Goal: Task Accomplishment & Management: Manage account settings

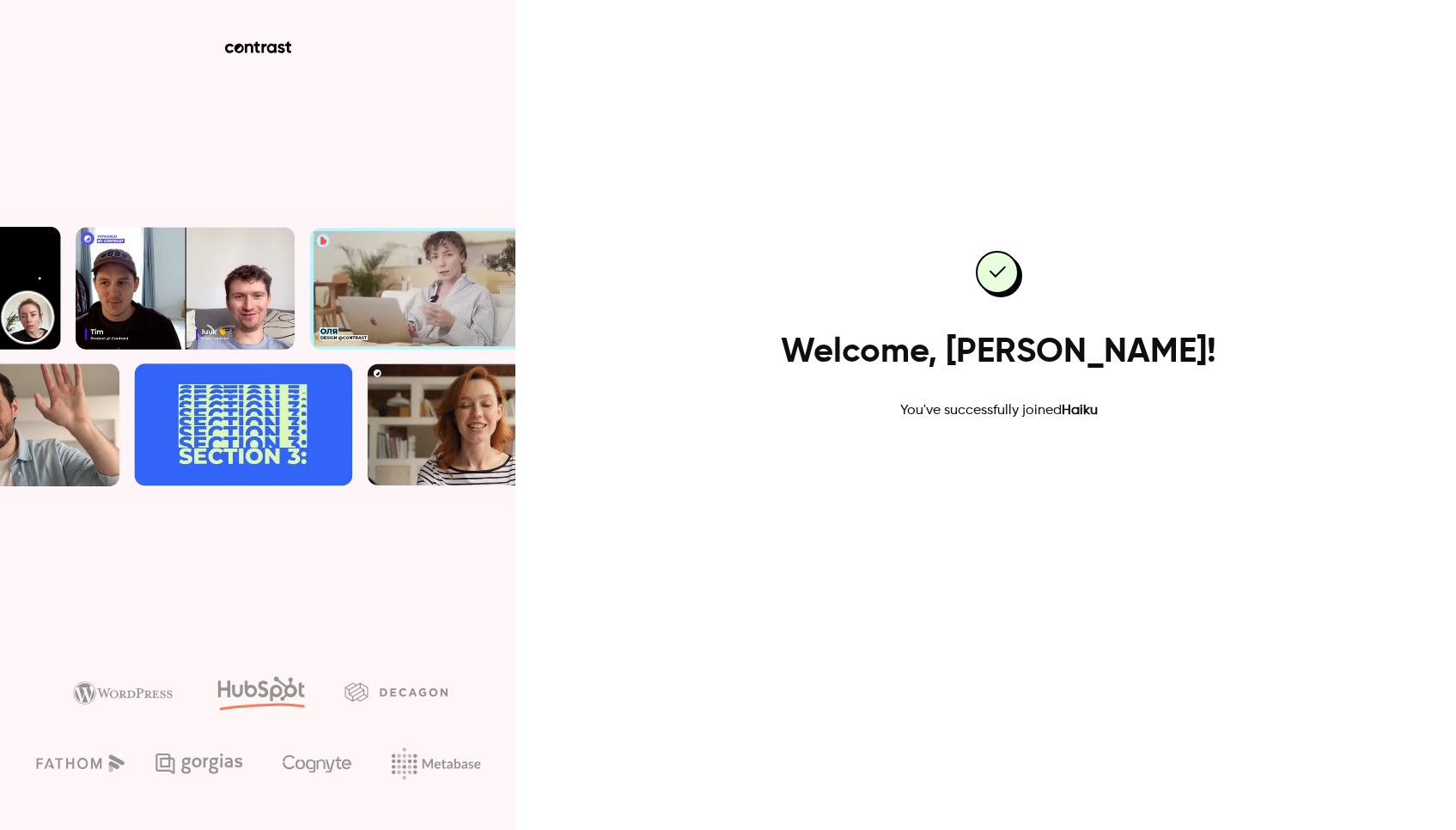
click at [978, 487] on link "Go to dashboard" at bounding box center [999, 476] width 146 height 41
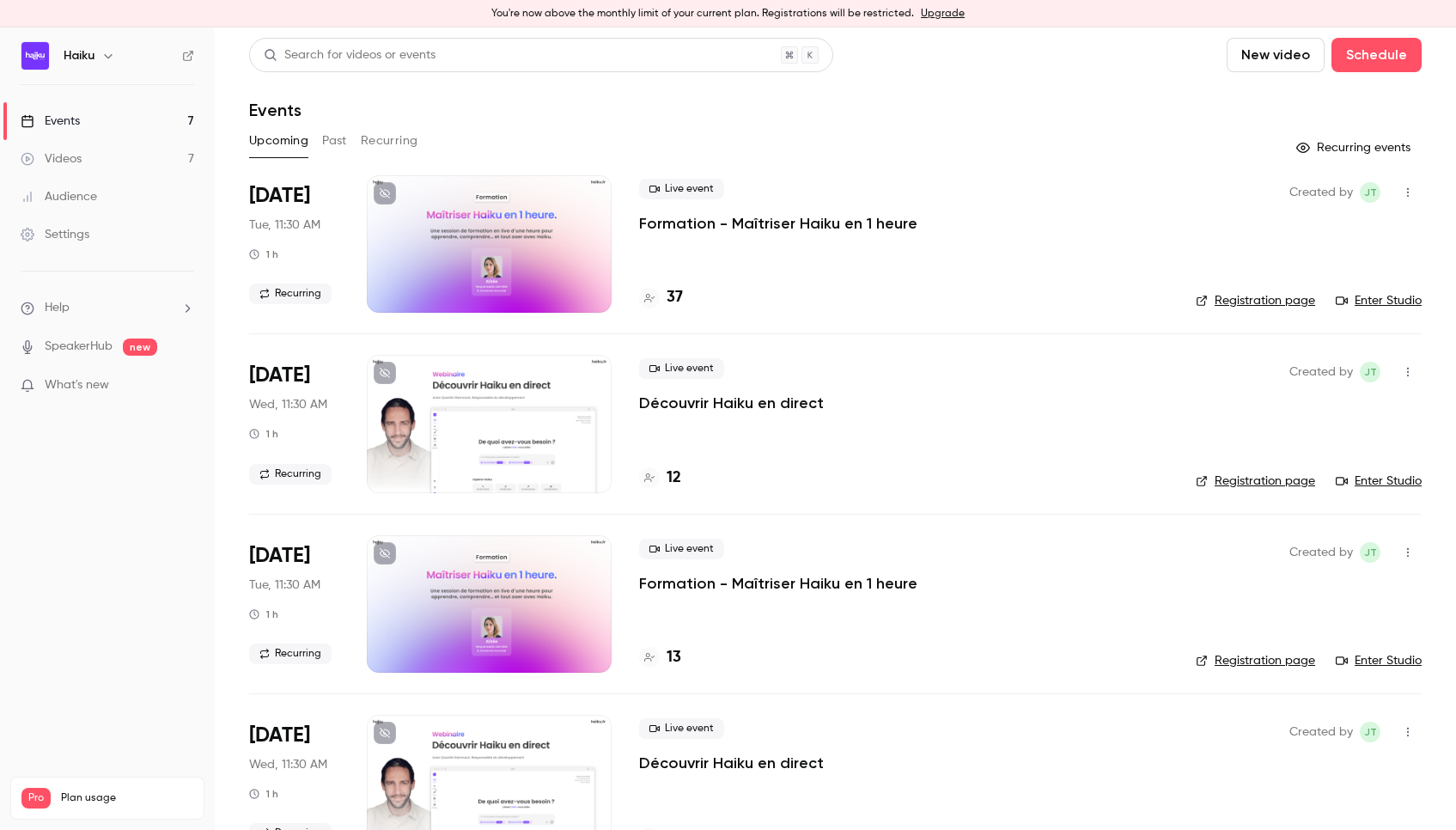
click at [303, 229] on span "Tue, 11:30 AM" at bounding box center [285, 225] width 72 height 17
click at [726, 228] on p "Formation - Maîtriser Haiku en 1 heure" at bounding box center [778, 223] width 278 height 20
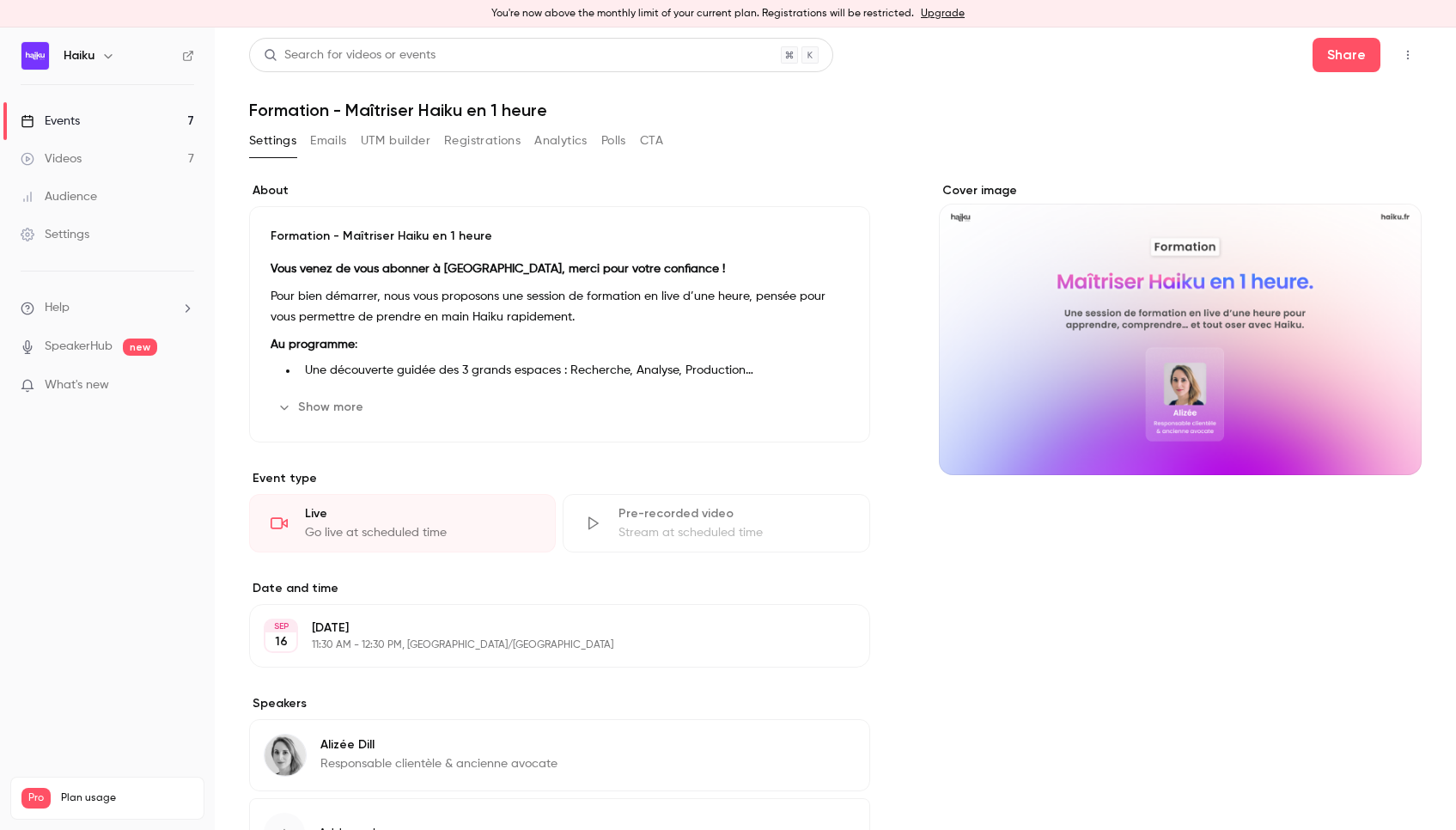
click at [470, 147] on button "Registrations" at bounding box center [482, 140] width 76 height 28
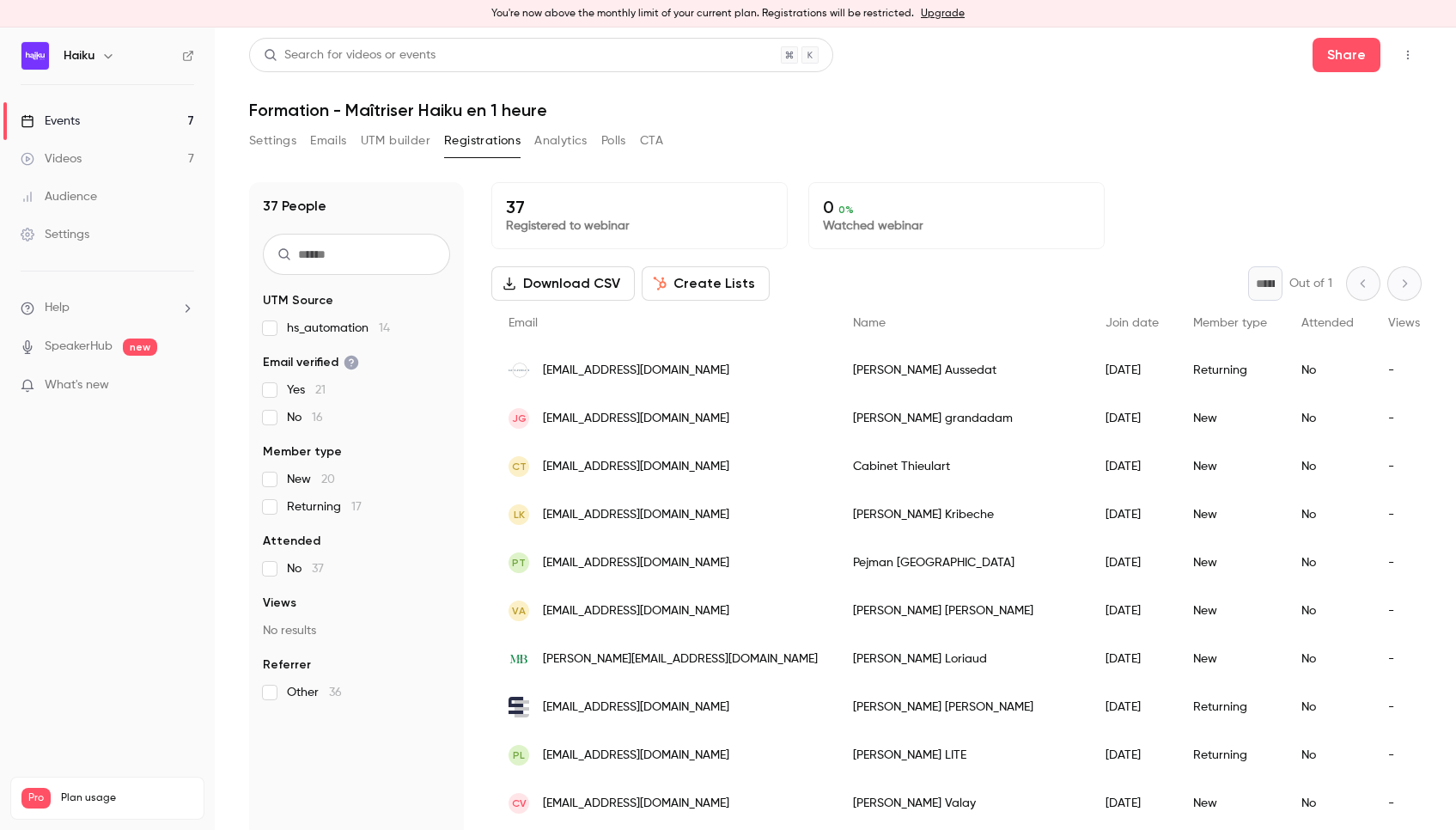
click at [1401, 60] on icon "button" at bounding box center [1407, 54] width 14 height 12
click at [1348, 138] on div "Enter Studio" at bounding box center [1328, 143] width 130 height 17
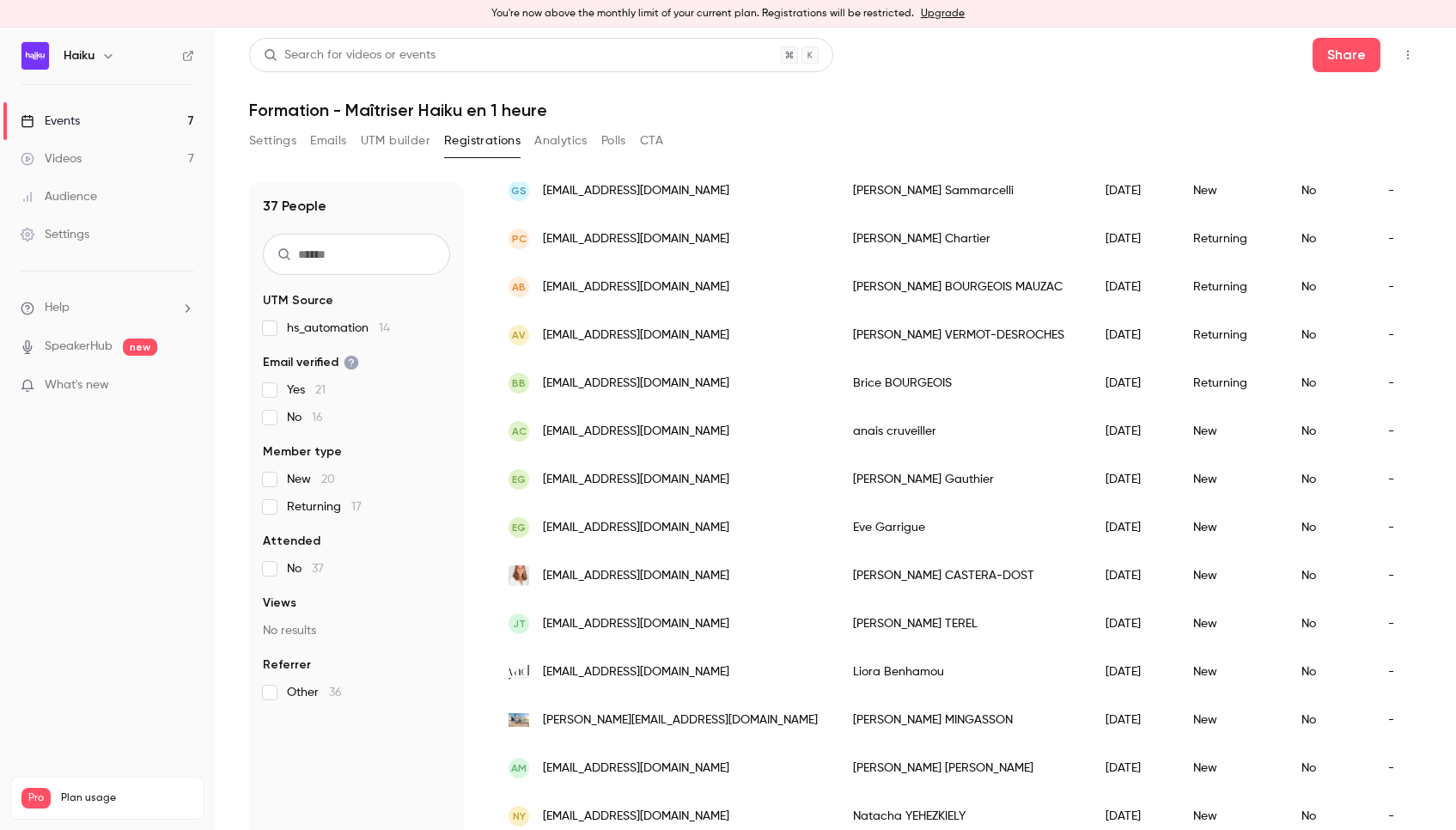
click at [85, 123] on link "Events 7" at bounding box center [107, 120] width 215 height 38
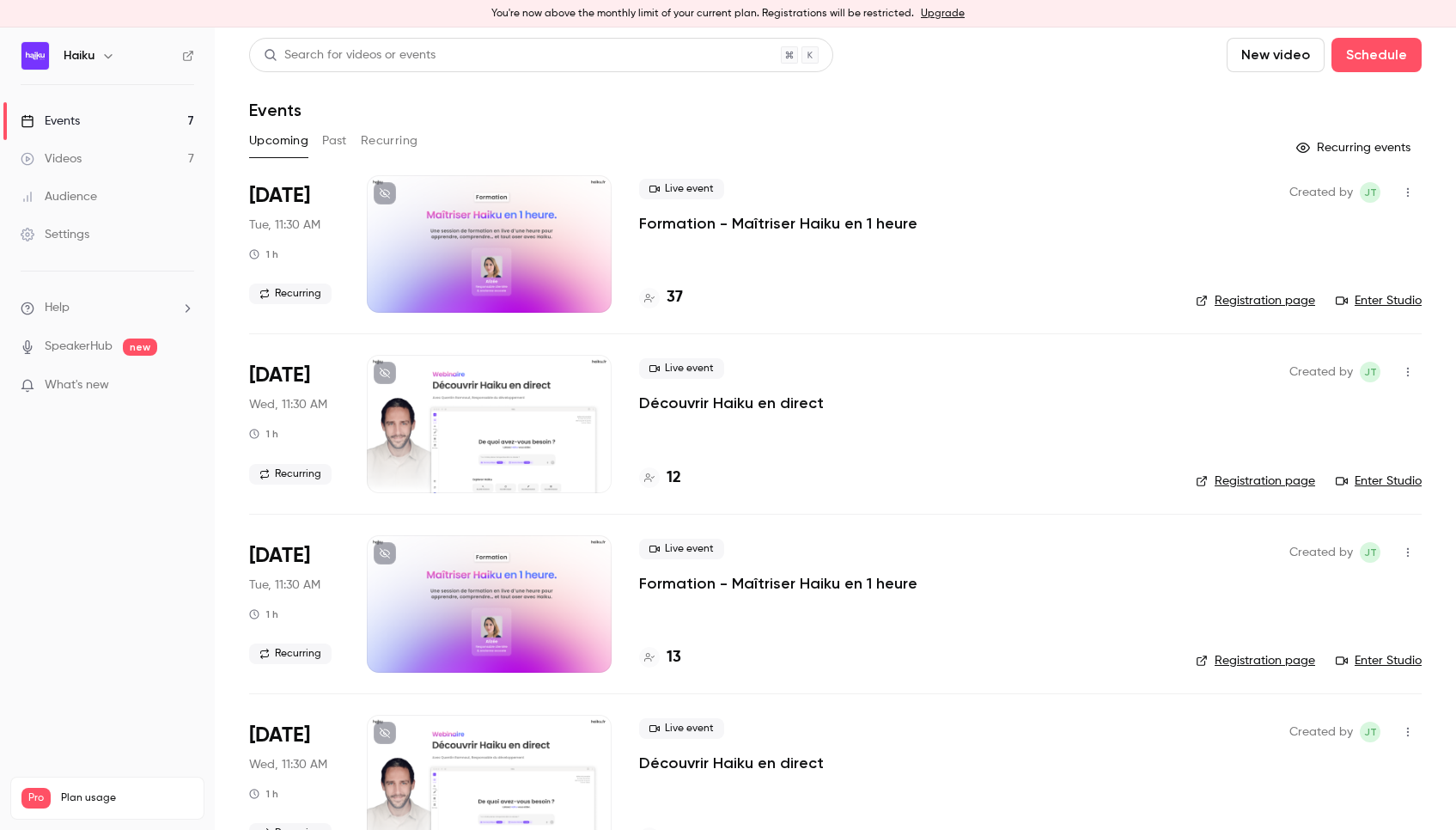
click at [331, 141] on button "Past" at bounding box center [334, 140] width 25 height 28
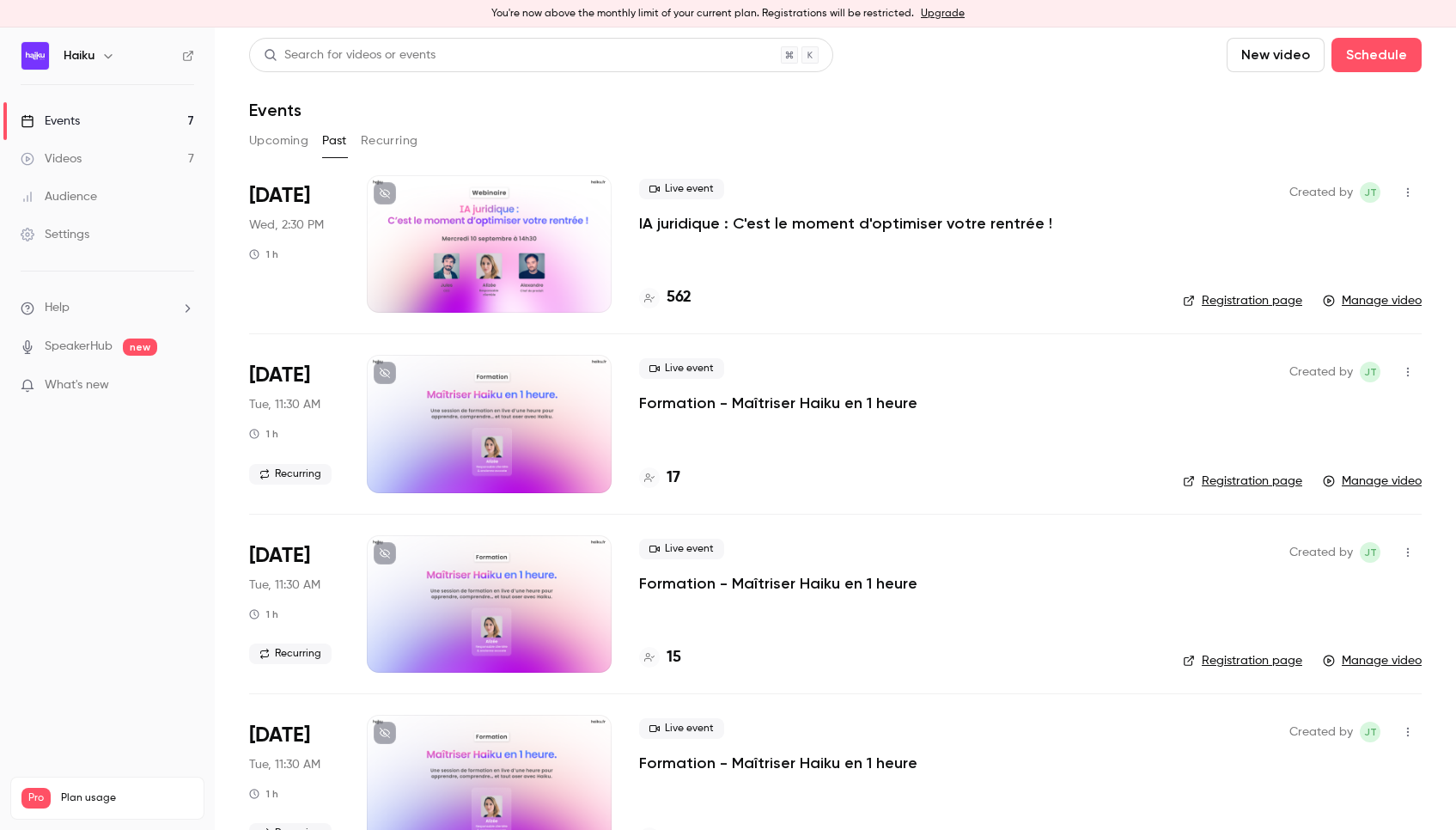
click at [374, 141] on button "Recurring" at bounding box center [389, 140] width 58 height 28
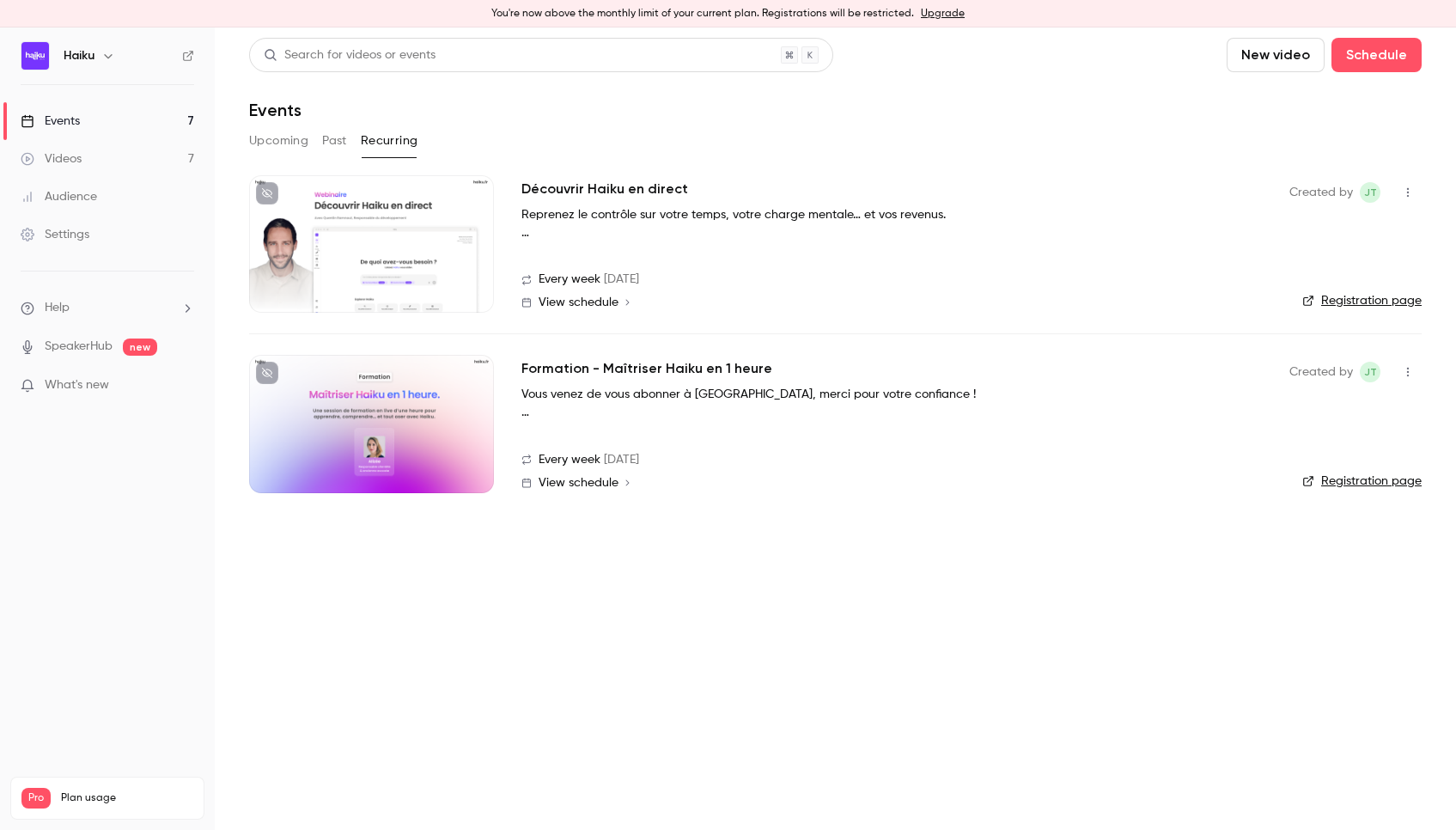
click at [331, 145] on button "Past" at bounding box center [334, 140] width 25 height 28
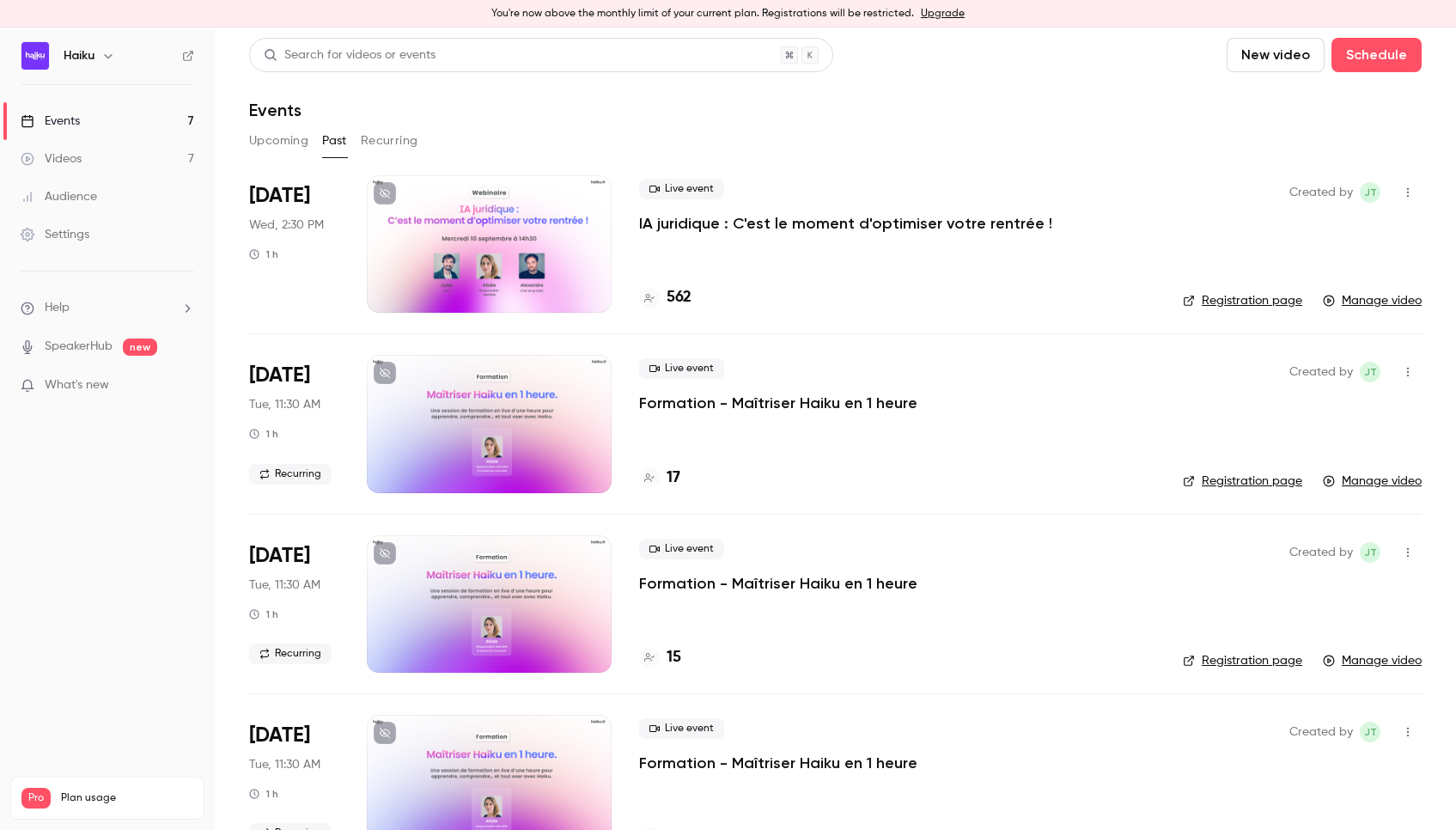
click at [348, 141] on div "Upcoming Past Recurring" at bounding box center [834, 140] width 1172 height 28
click at [397, 139] on button "Recurring" at bounding box center [389, 140] width 58 height 28
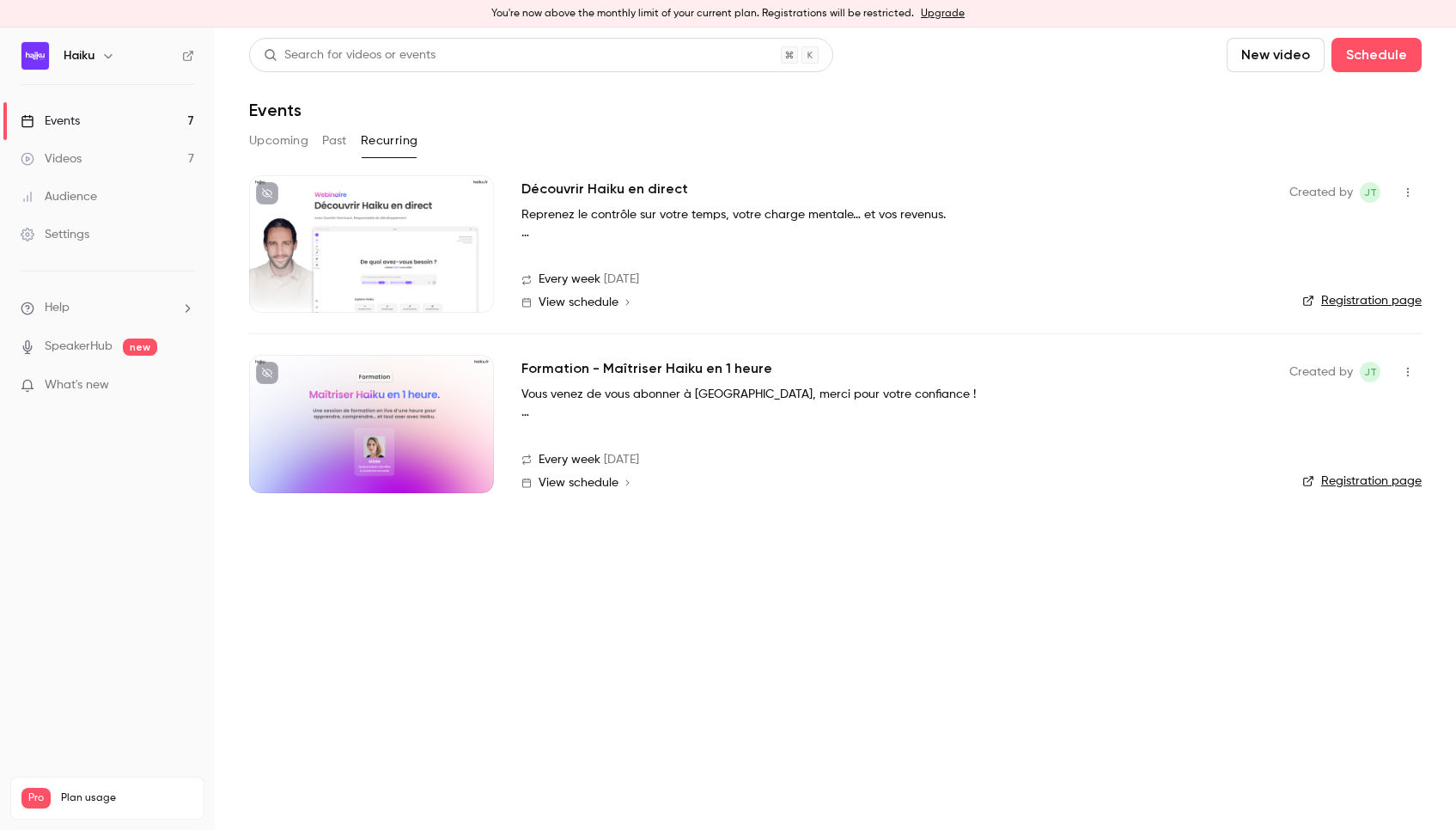
click at [62, 119] on div "Events" at bounding box center [50, 121] width 60 height 17
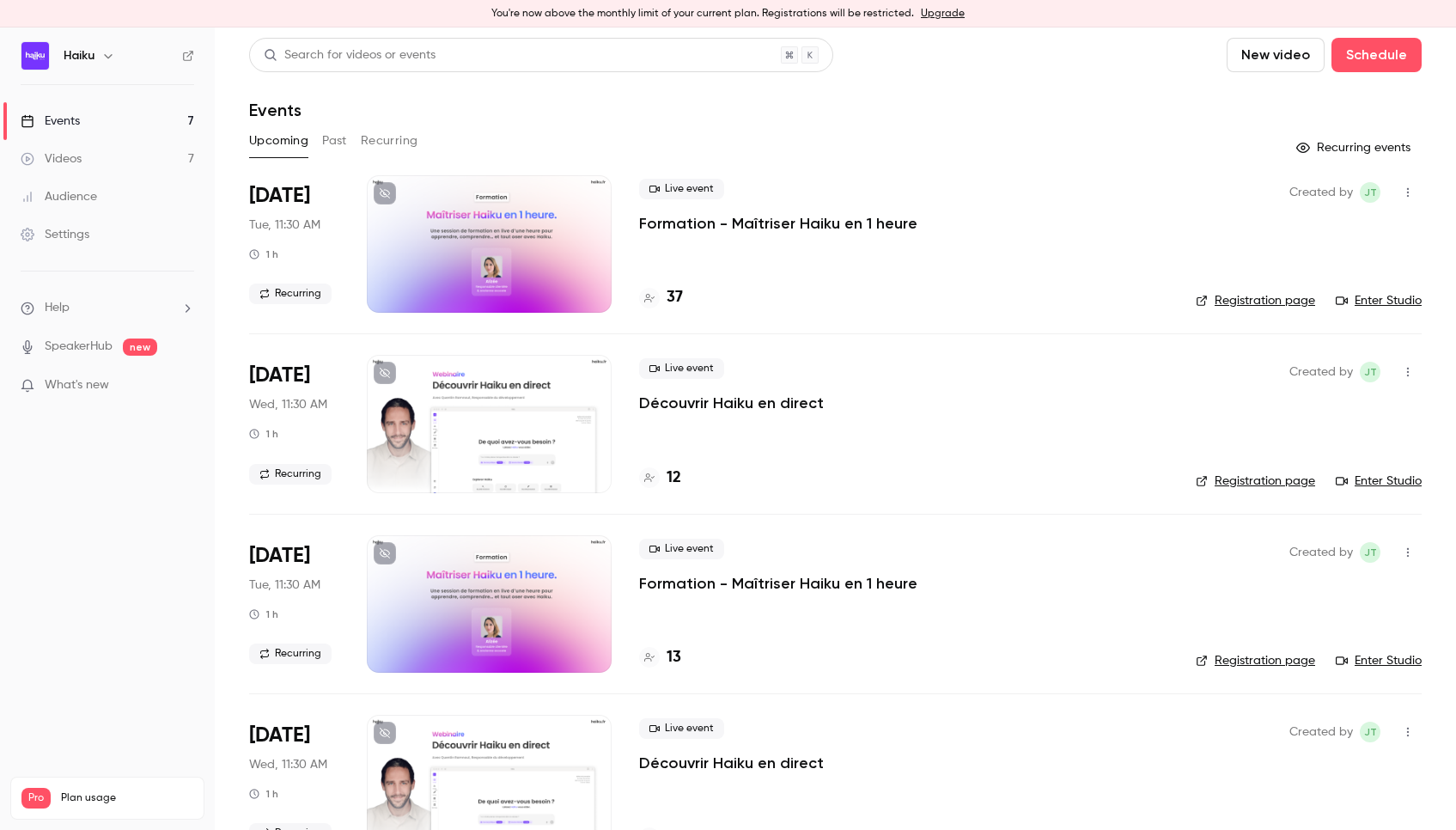
click at [76, 232] on div "Settings" at bounding box center [54, 234] width 69 height 17
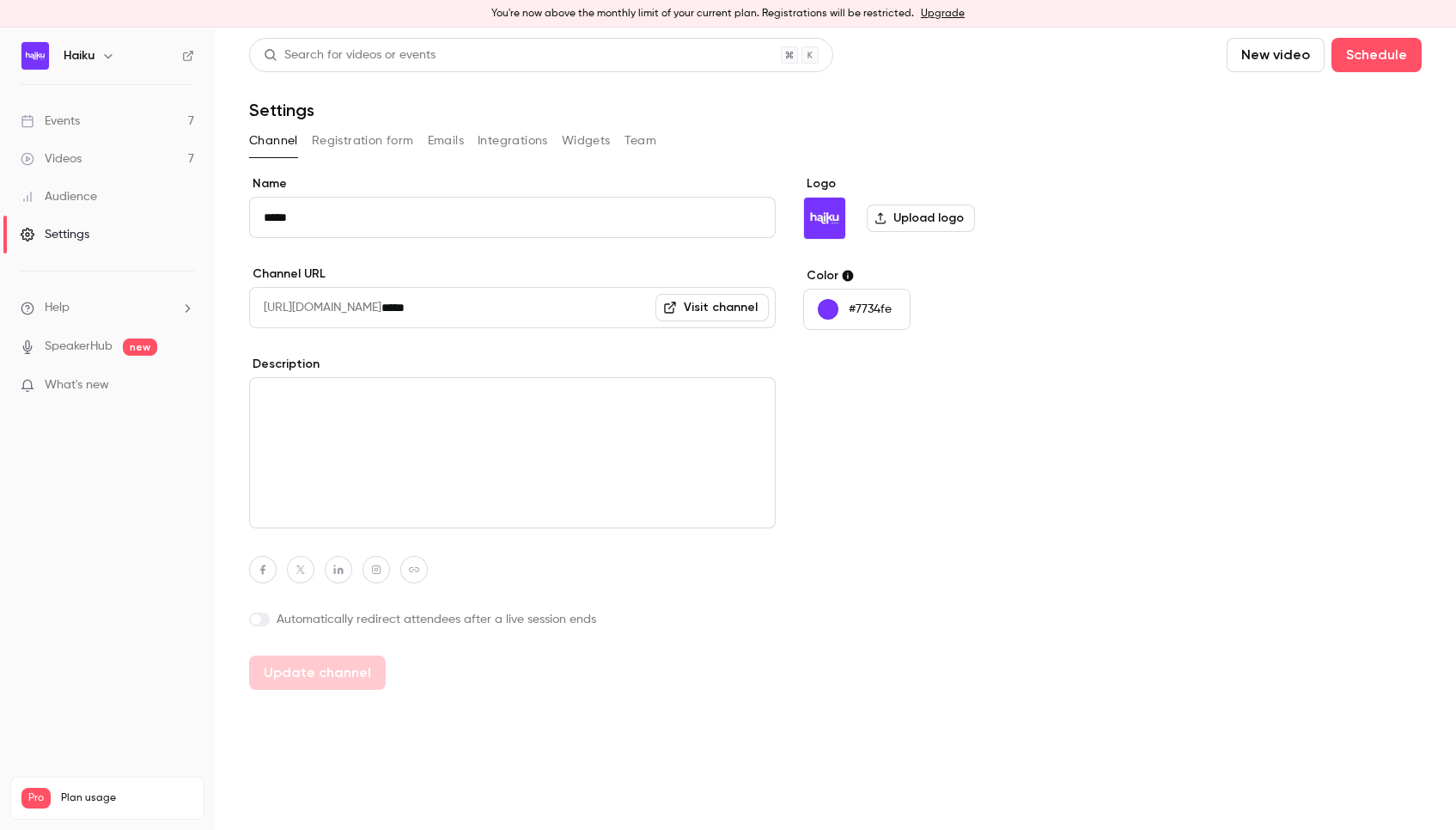
click at [438, 151] on button "Emails" at bounding box center [445, 140] width 36 height 28
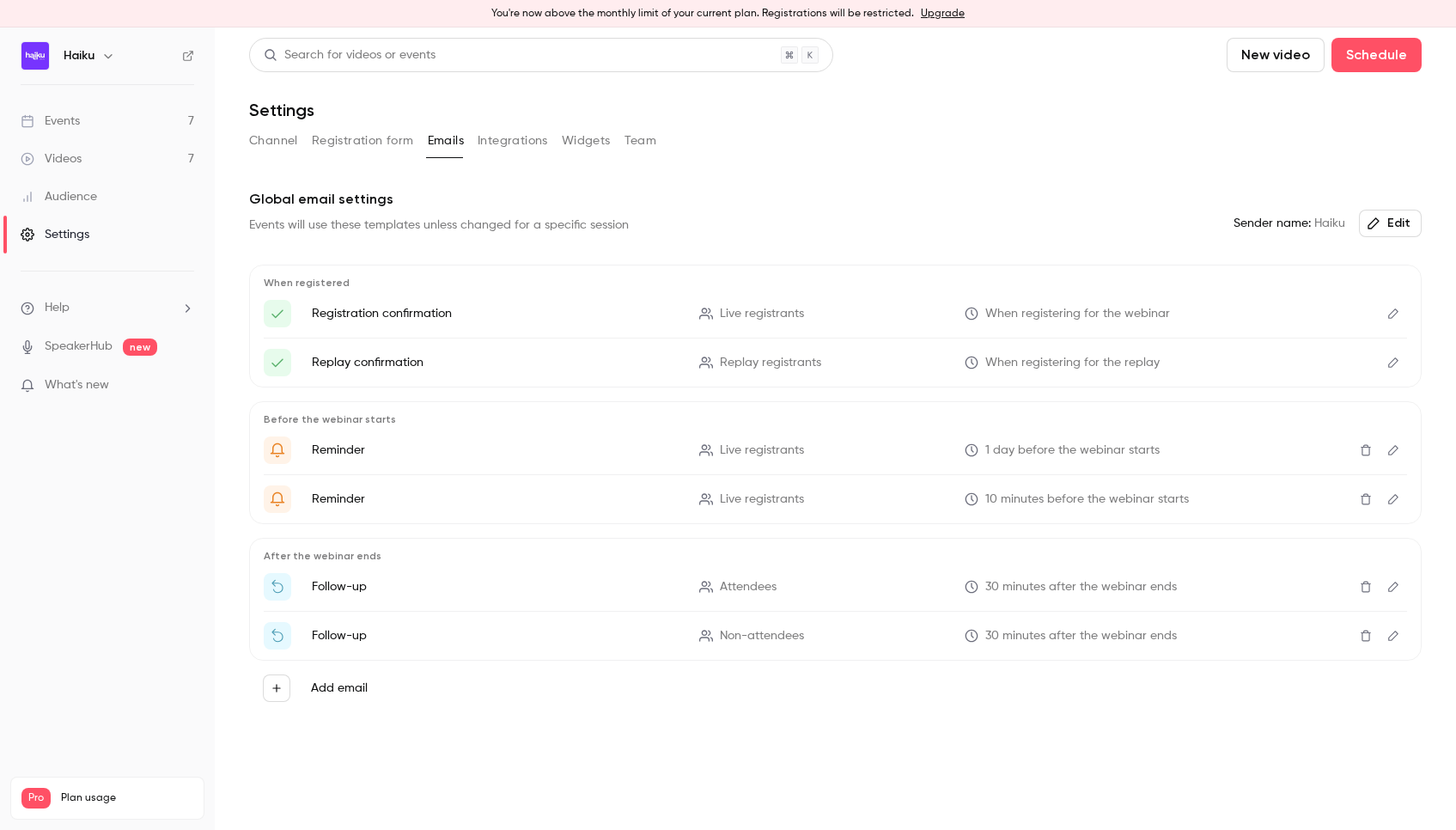
click at [341, 637] on p "Follow-up" at bounding box center [496, 635] width 367 height 17
click at [61, 234] on div "Settings" at bounding box center [54, 234] width 69 height 17
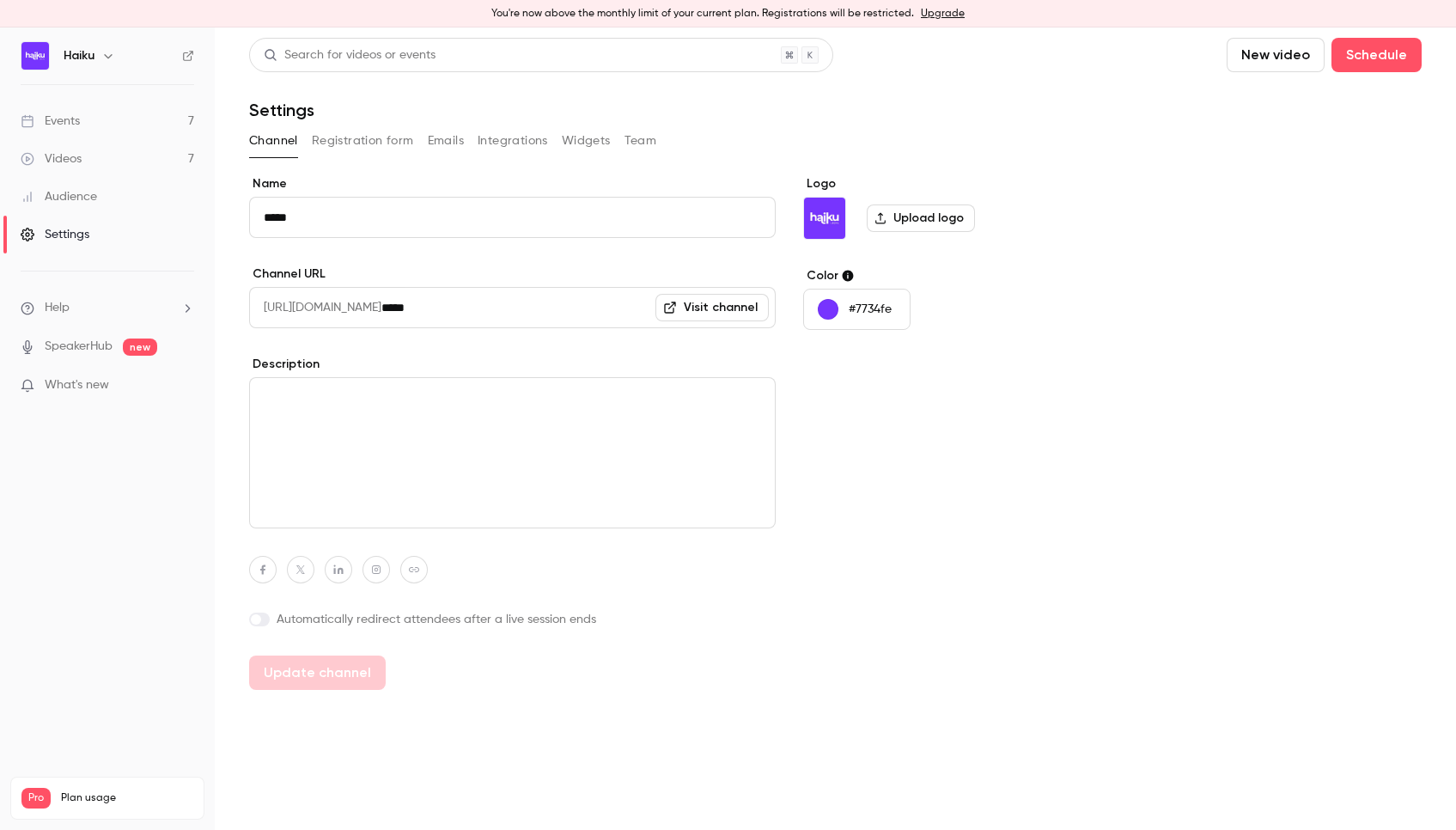
click at [61, 234] on div "Settings" at bounding box center [54, 234] width 69 height 17
click at [353, 144] on button "Registration form" at bounding box center [363, 140] width 102 height 28
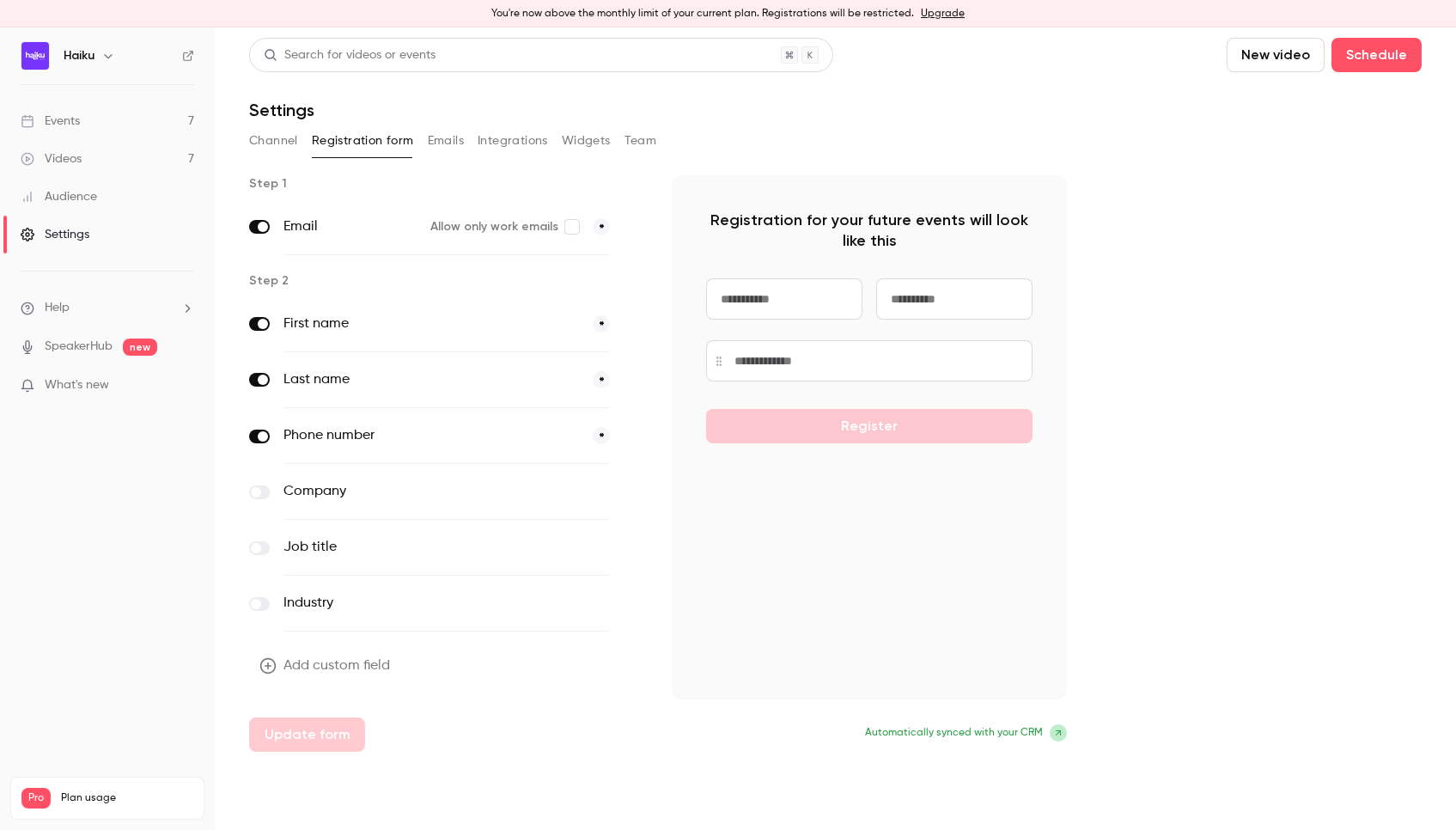
click at [433, 140] on button "Emails" at bounding box center [445, 140] width 36 height 28
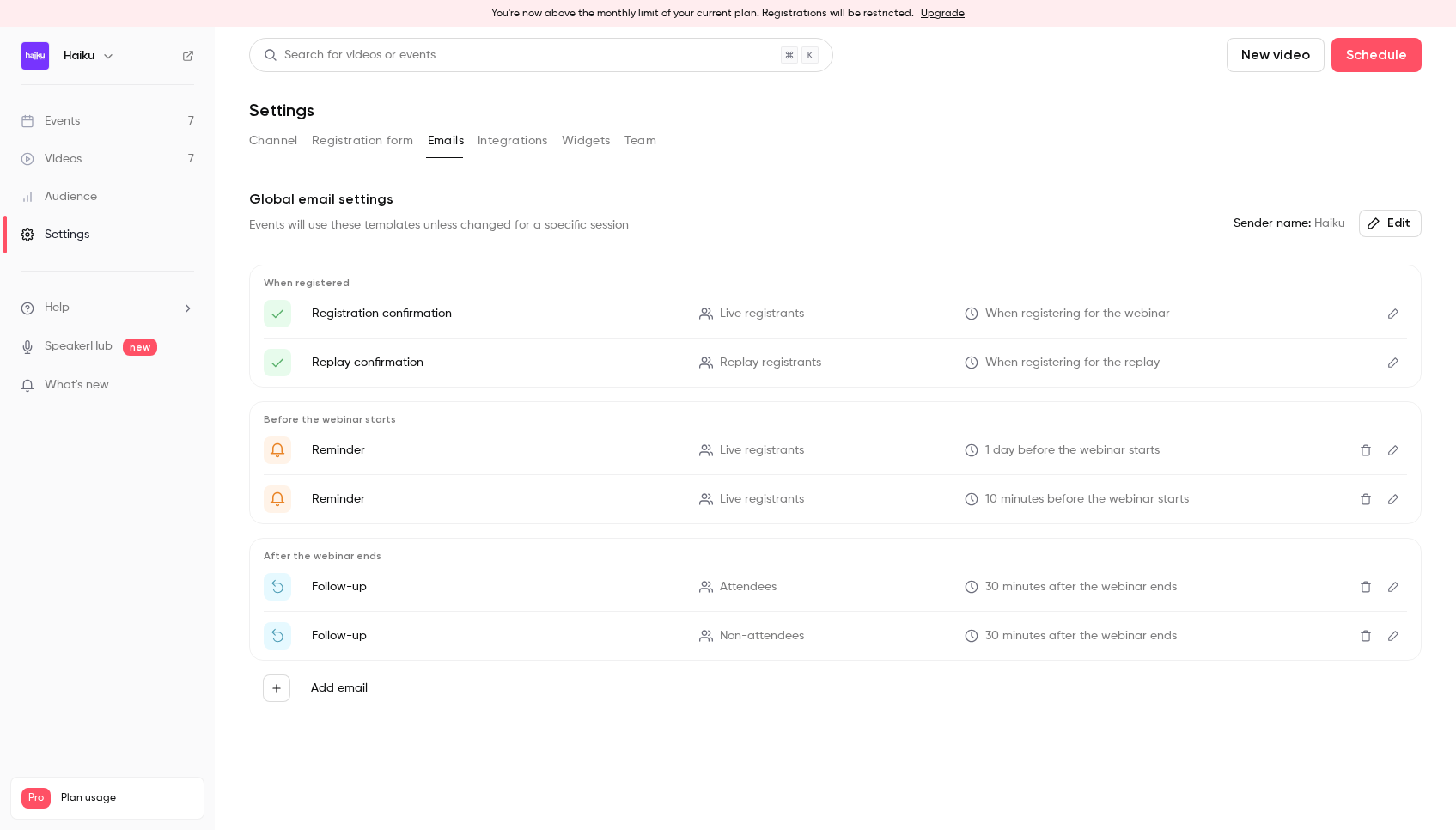
drag, startPoint x: 327, startPoint y: 590, endPoint x: 316, endPoint y: 594, distance: 11.7
click at [327, 590] on p "Follow-up" at bounding box center [496, 587] width 367 height 17
click at [1398, 594] on button "Edit" at bounding box center [1394, 587] width 28 height 28
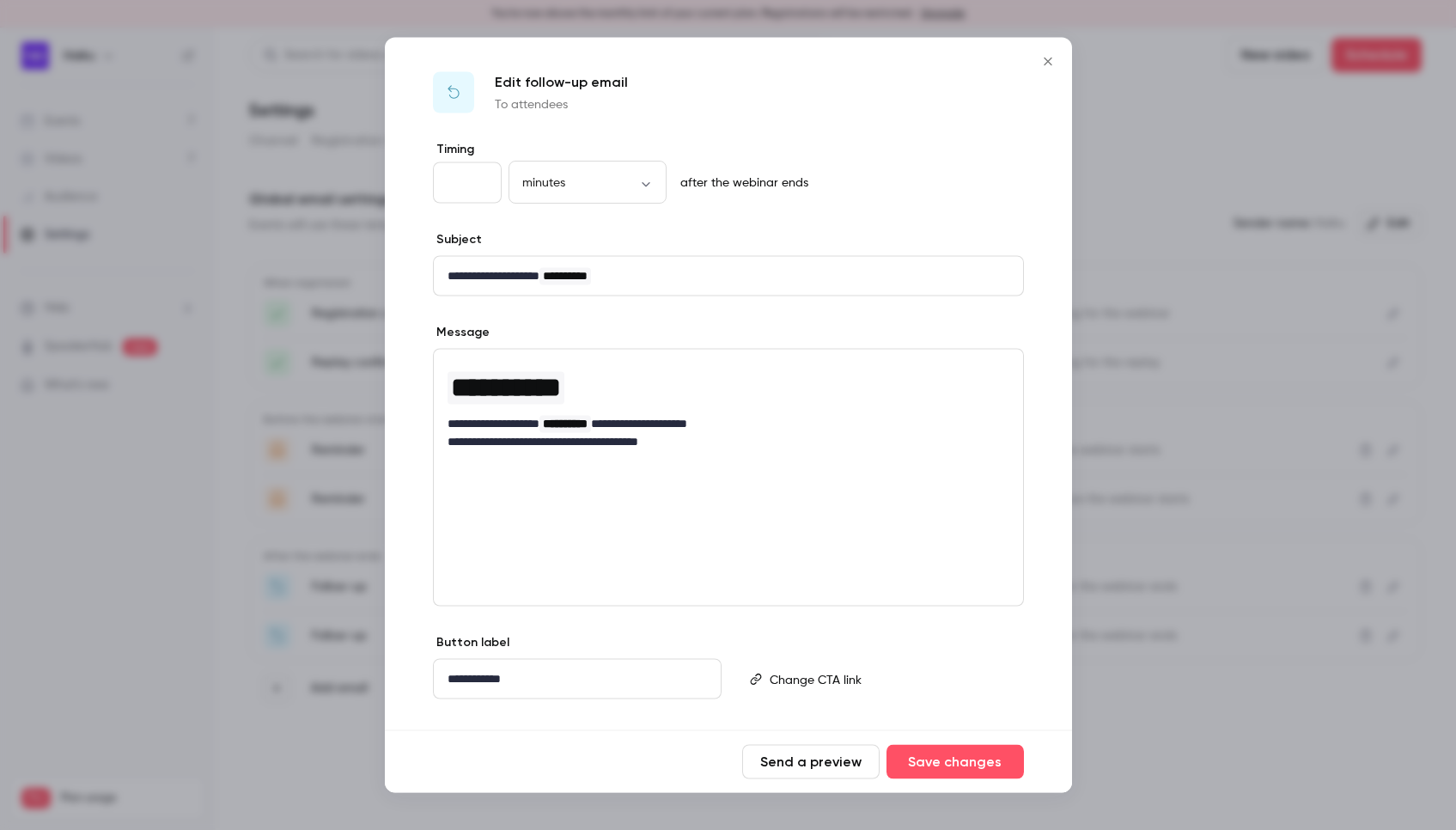
click at [1049, 60] on icon "Close" at bounding box center [1047, 62] width 20 height 14
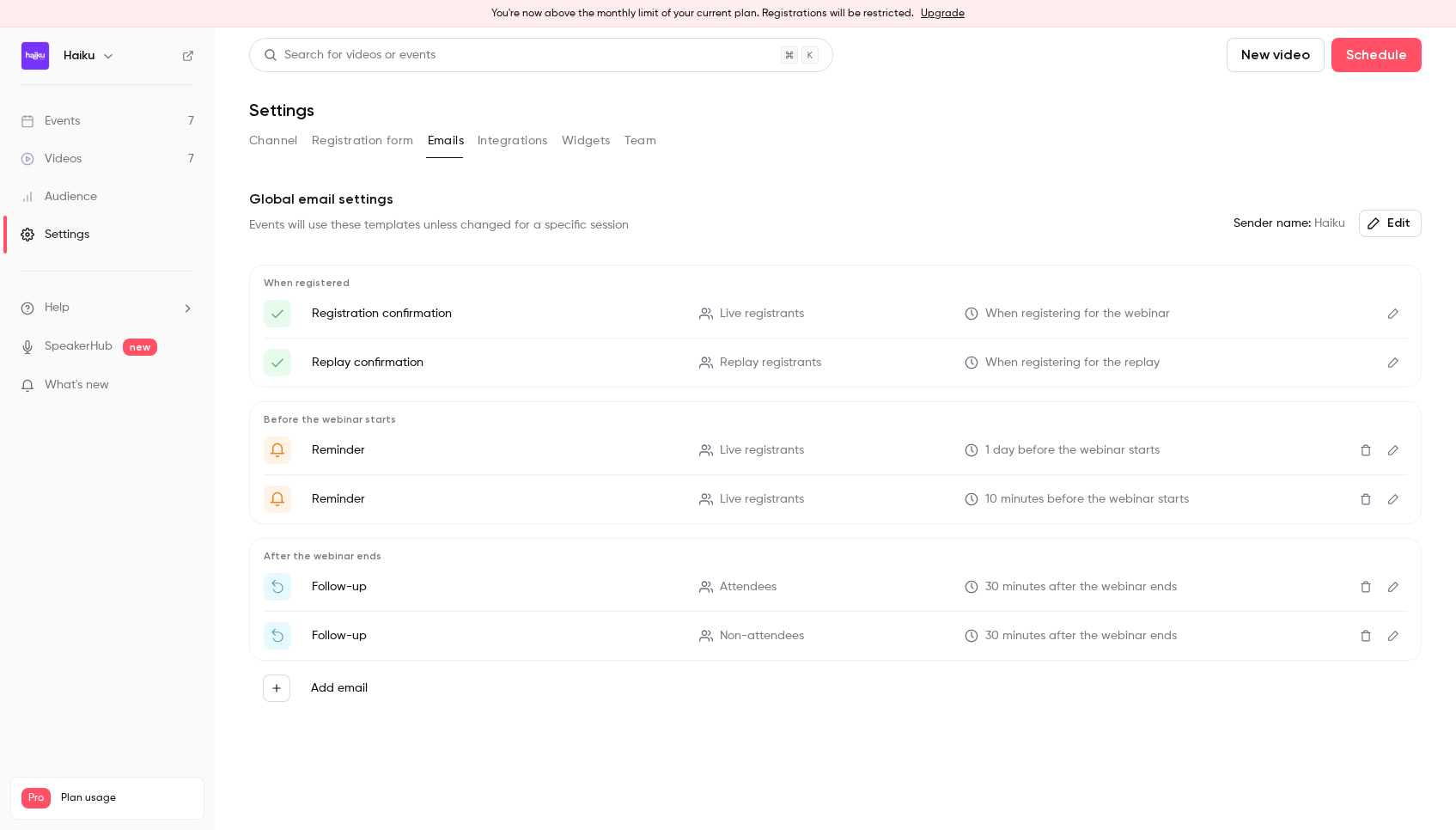
click at [62, 128] on div "Events" at bounding box center [50, 121] width 60 height 17
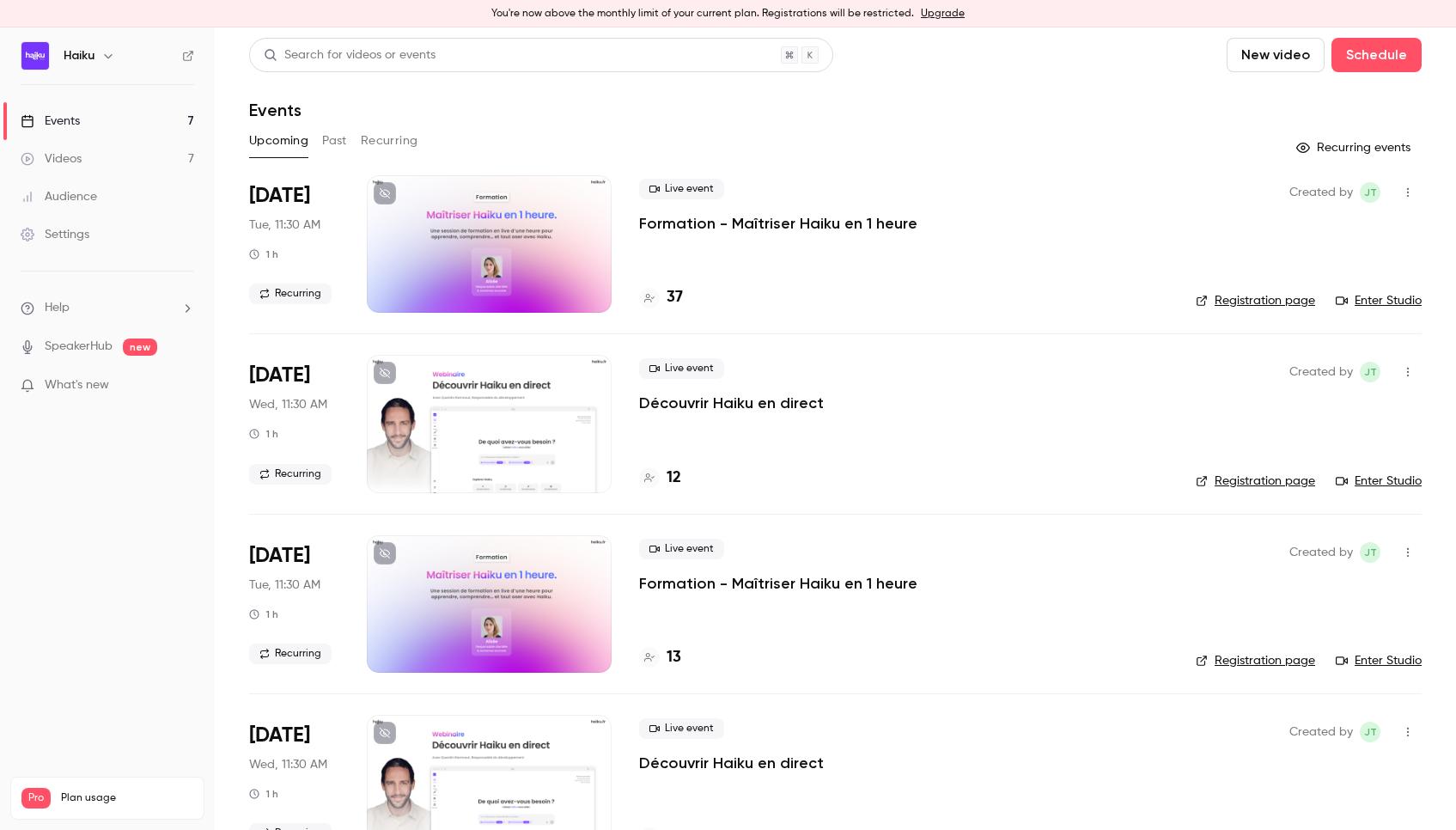
click at [286, 189] on span "[DATE]" at bounding box center [279, 196] width 61 height 28
drag, startPoint x: 712, startPoint y: 233, endPoint x: 700, endPoint y: 227, distance: 13.4
click at [711, 233] on div "Live event Formation - Maîtriser Haiku en 1 heure 37" at bounding box center [903, 244] width 529 height 138
click at [697, 225] on p "Formation - Maîtriser Haiku en 1 heure" at bounding box center [778, 223] width 278 height 20
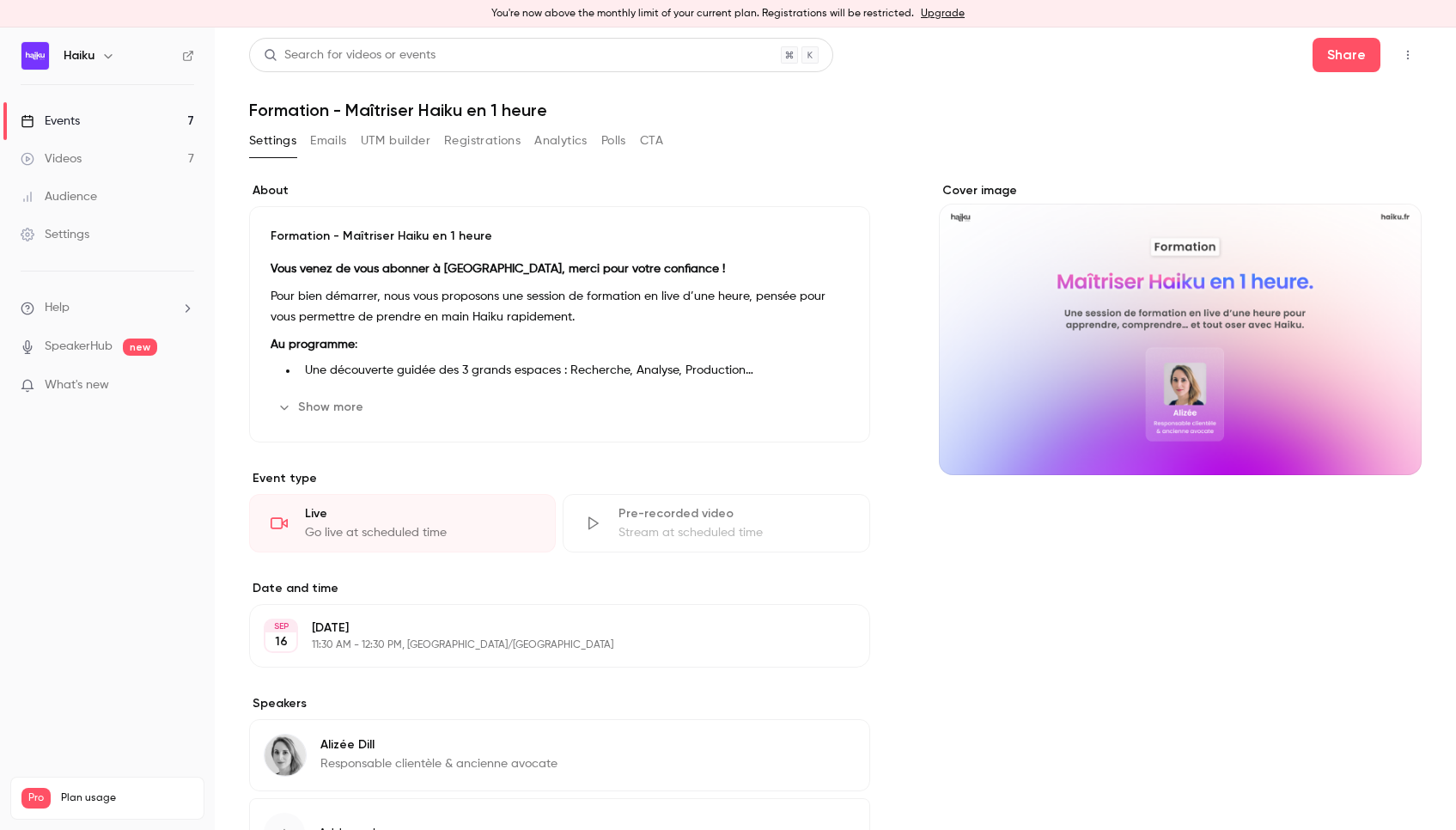
click at [338, 139] on button "Emails" at bounding box center [328, 140] width 36 height 28
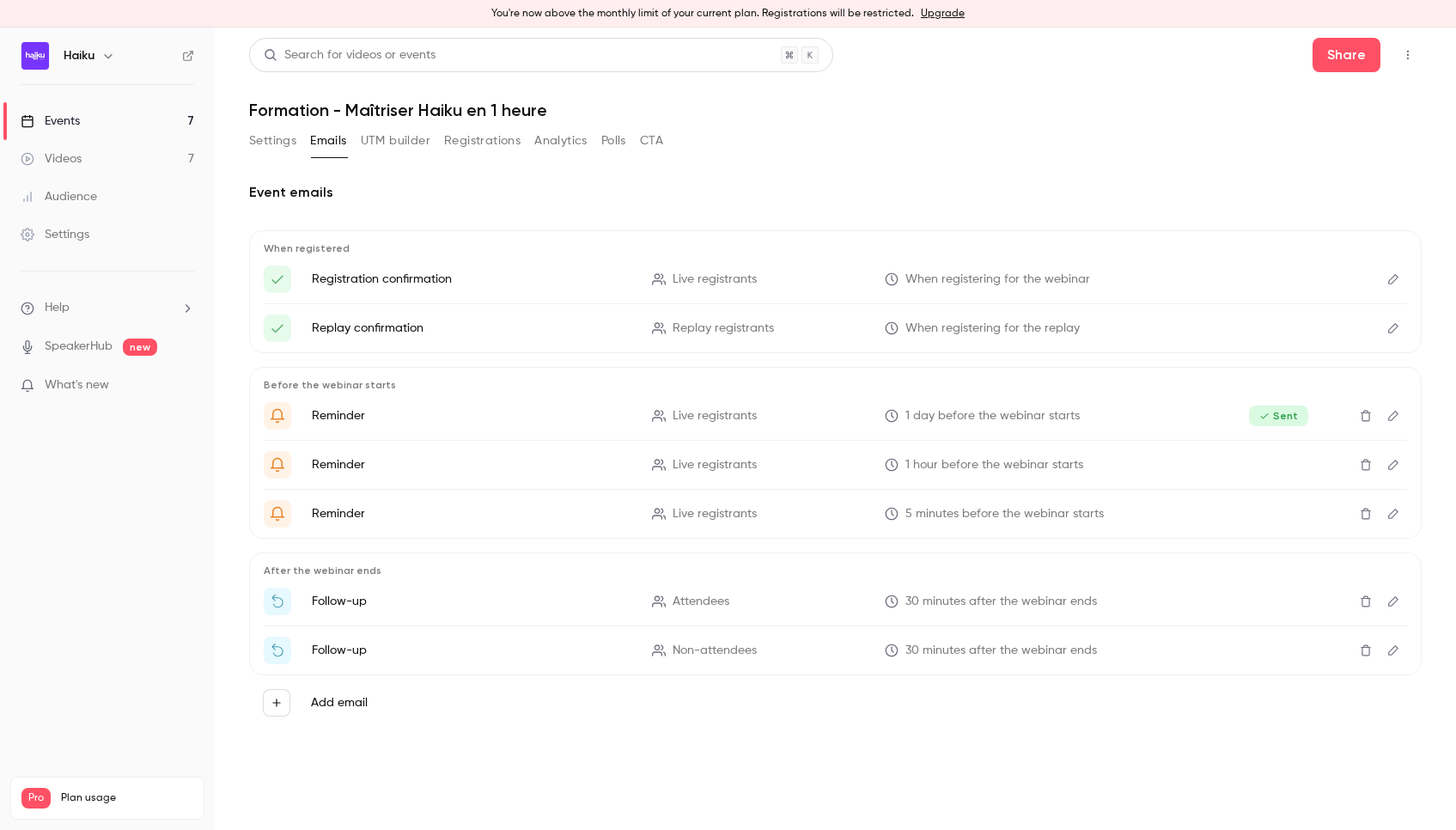
click at [340, 600] on p "Follow-up" at bounding box center [472, 601] width 319 height 17
click at [1393, 603] on icon "Edit" at bounding box center [1393, 600] width 14 height 12
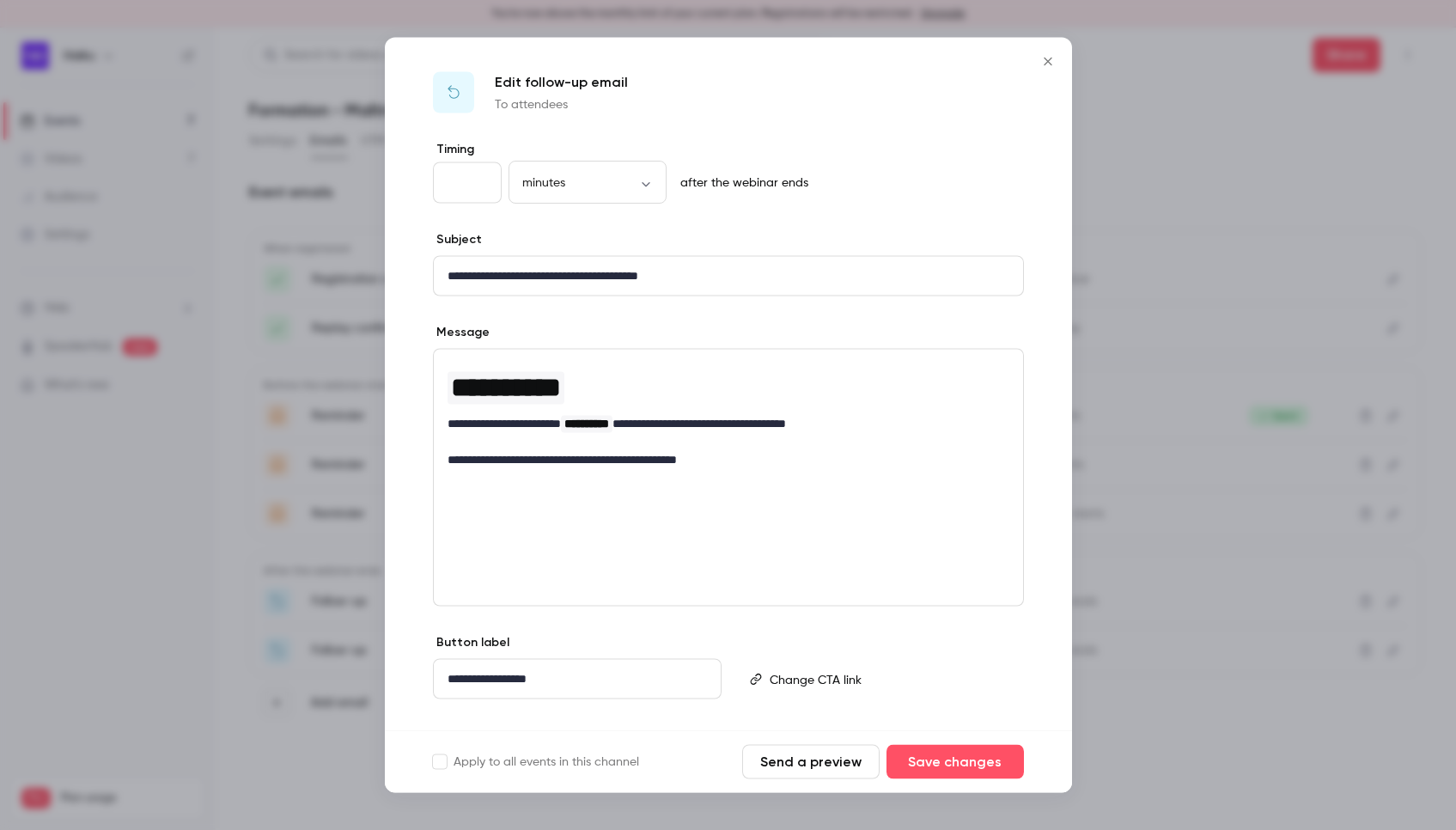
drag, startPoint x: 1045, startPoint y: 66, endPoint x: 1095, endPoint y: 124, distance: 76.6
click at [1045, 67] on icon "Close" at bounding box center [1047, 62] width 20 height 14
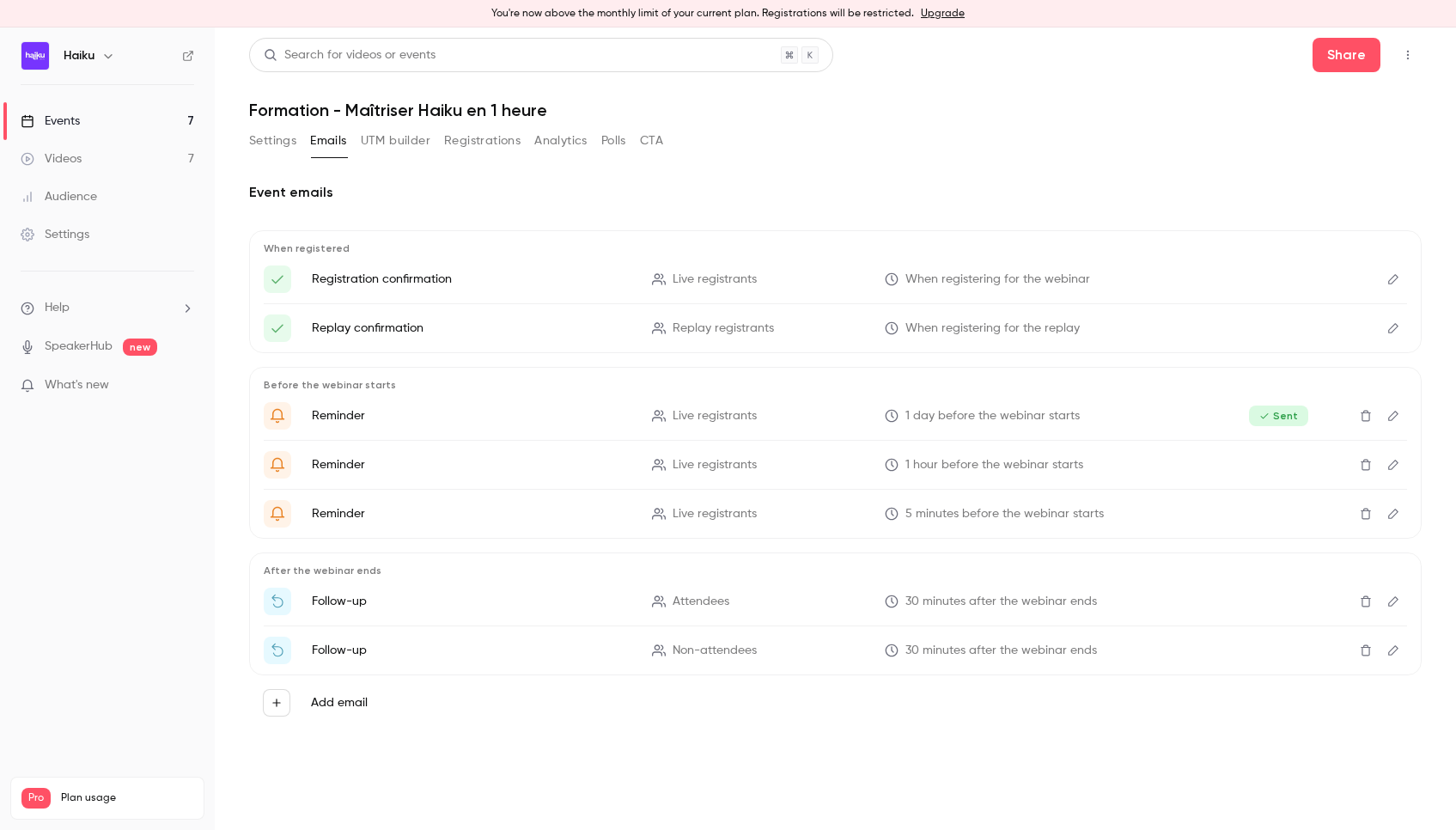
click at [1401, 649] on button "Edit" at bounding box center [1394, 650] width 28 height 28
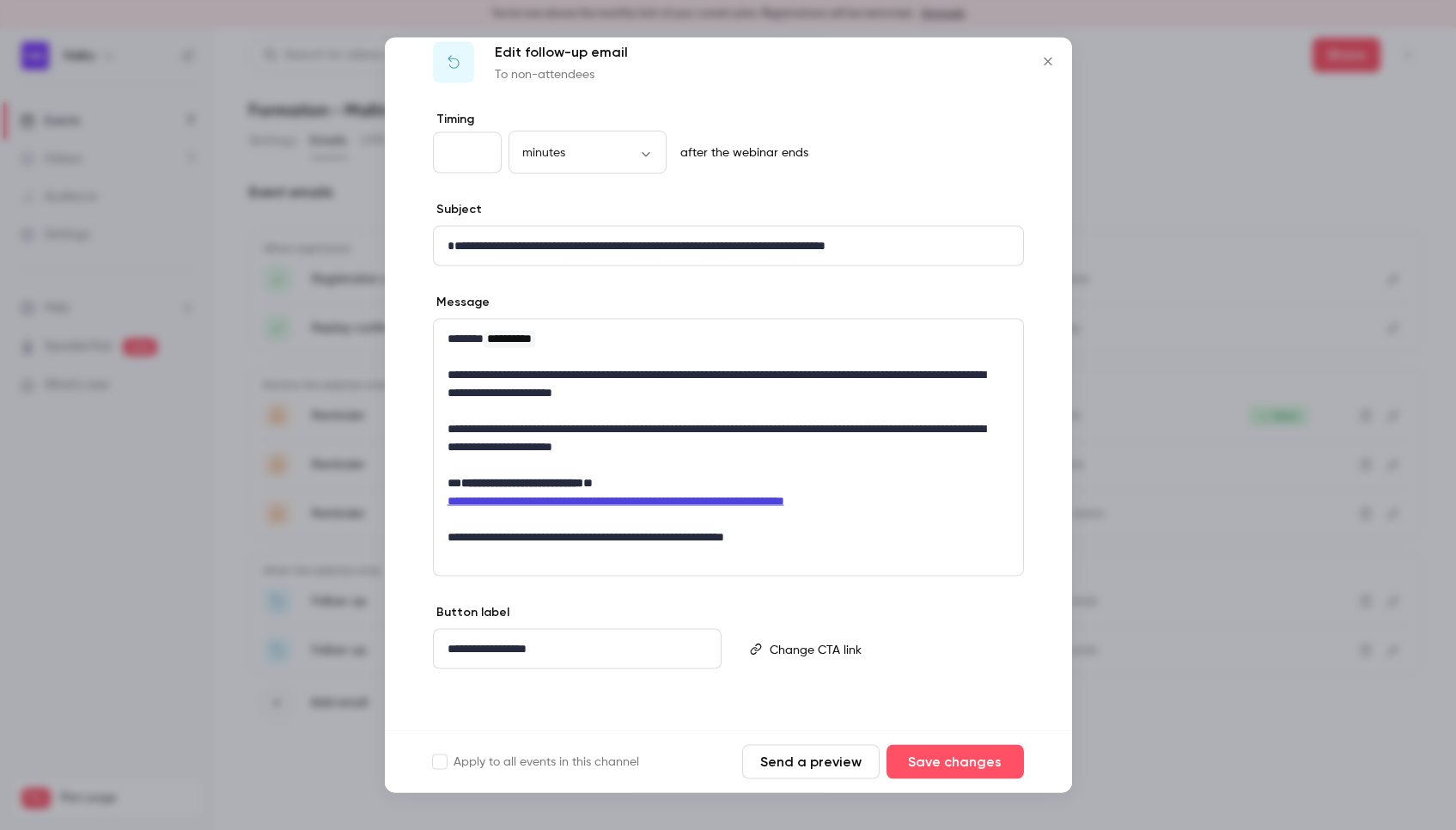
scroll to position [31, 0]
click at [1050, 59] on icon "Close" at bounding box center [1047, 62] width 7 height 7
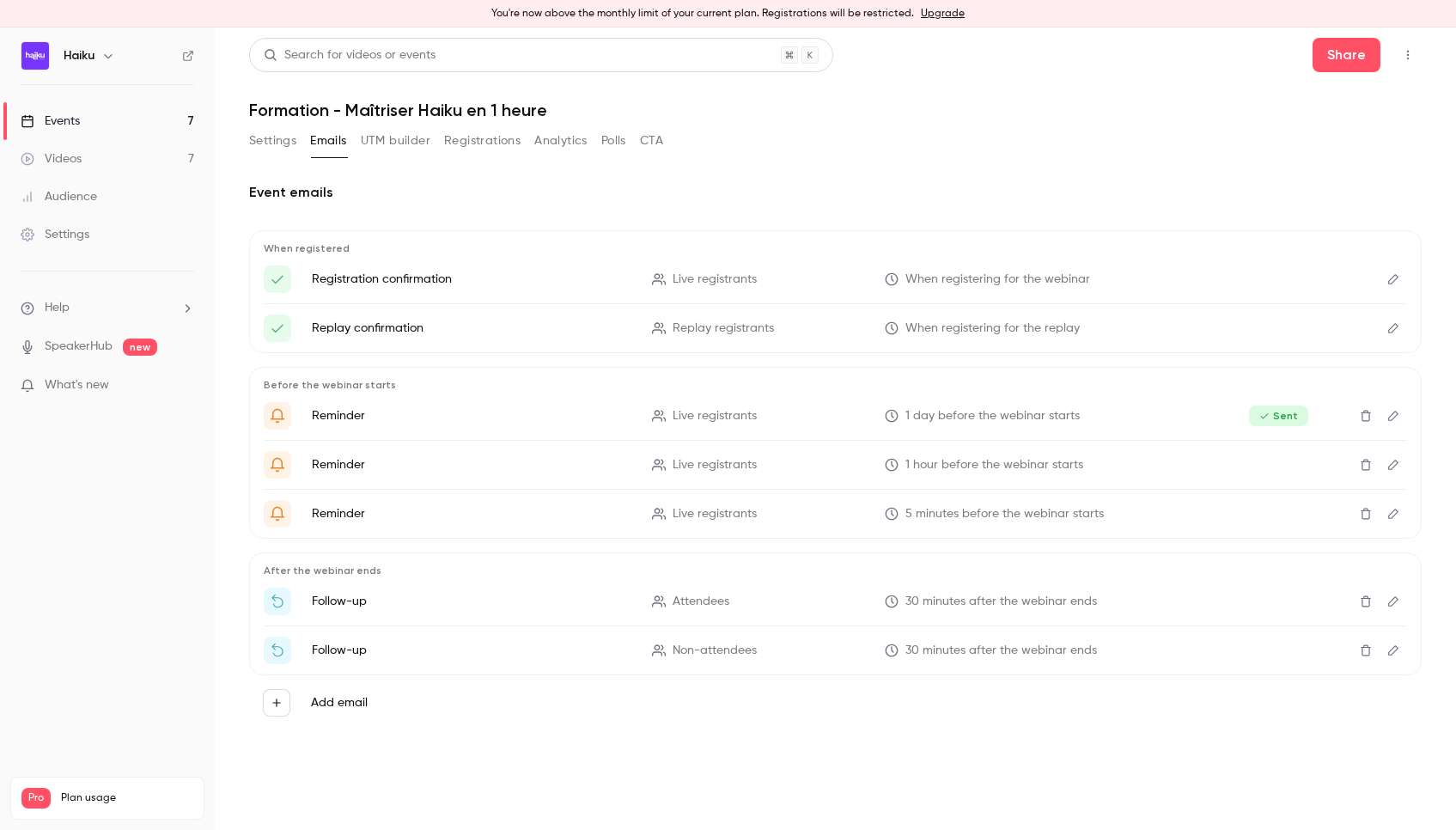
click at [66, 237] on div "Settings" at bounding box center [54, 234] width 69 height 17
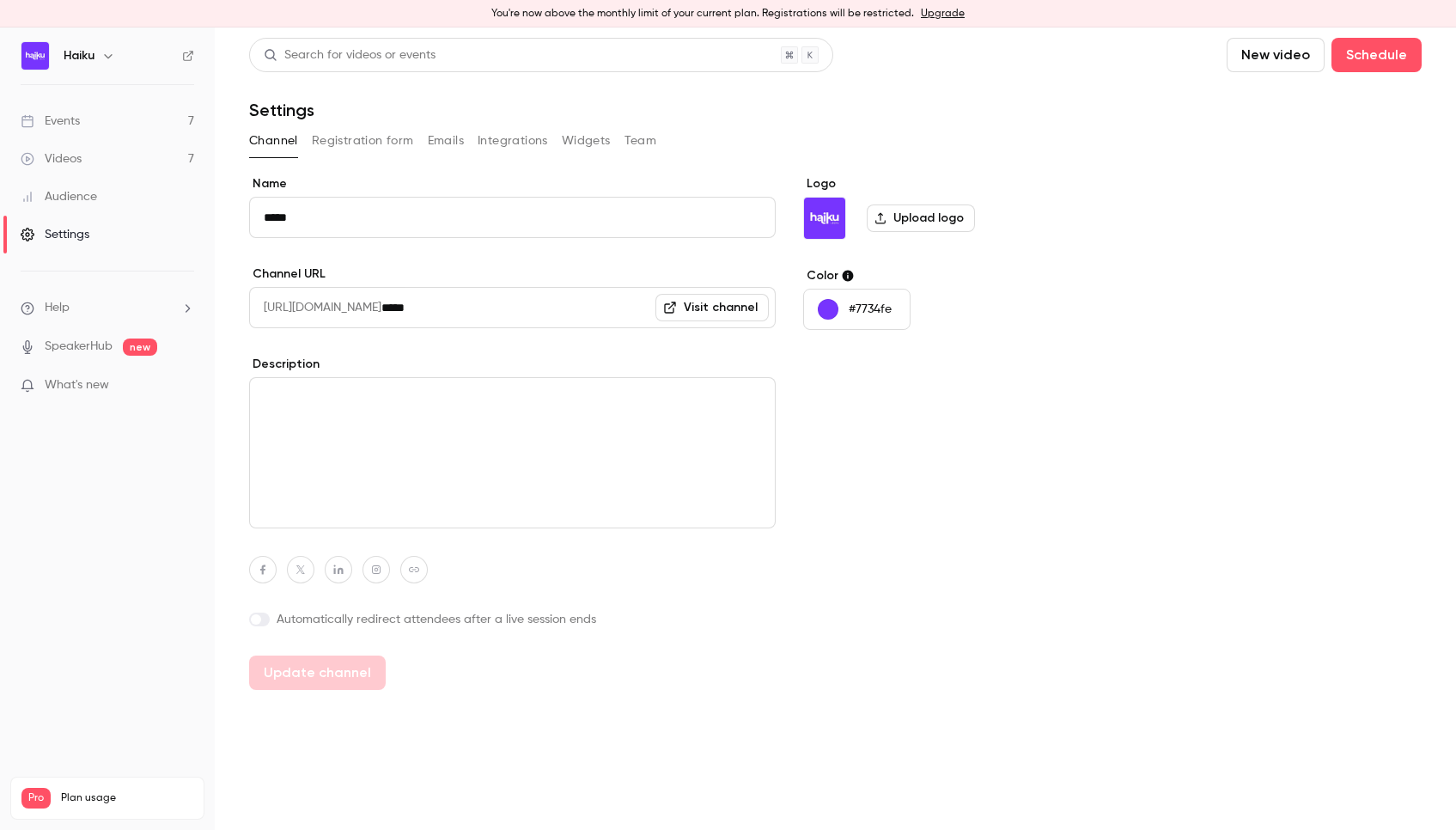
click at [430, 148] on button "Emails" at bounding box center [445, 140] width 36 height 28
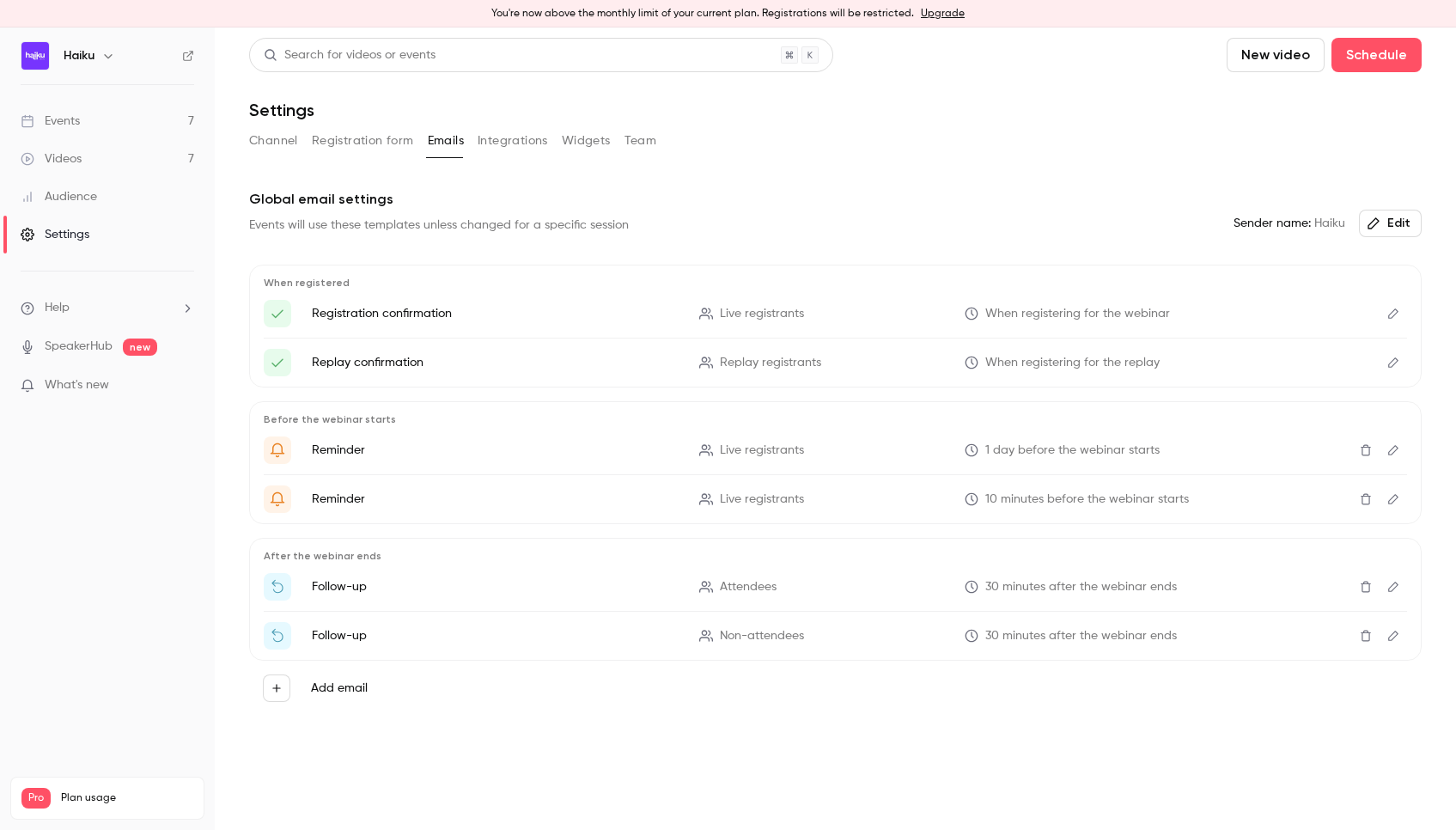
click at [1388, 594] on button "Edit" at bounding box center [1394, 587] width 28 height 28
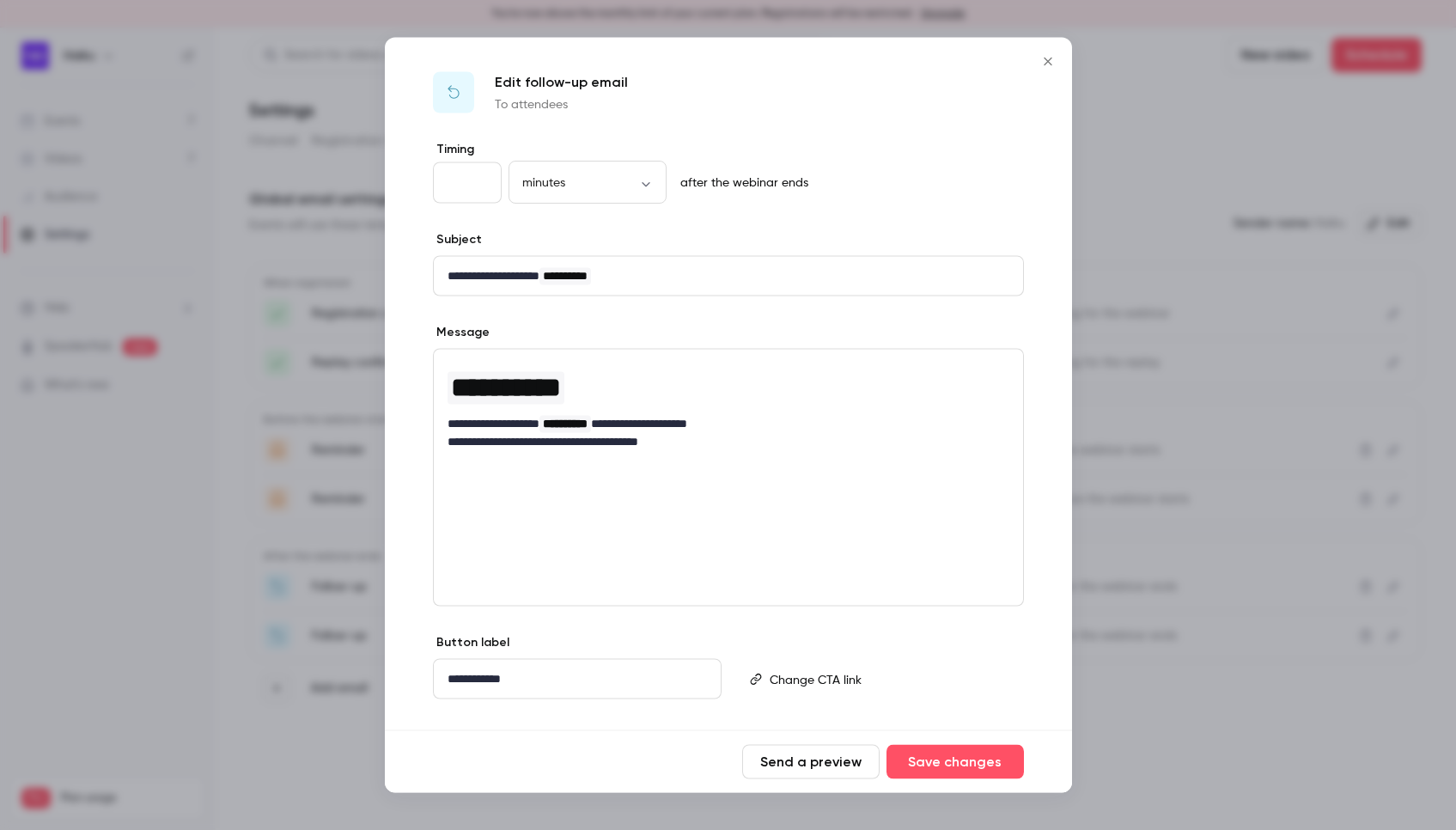
click at [1048, 62] on icon "Close" at bounding box center [1047, 62] width 7 height 7
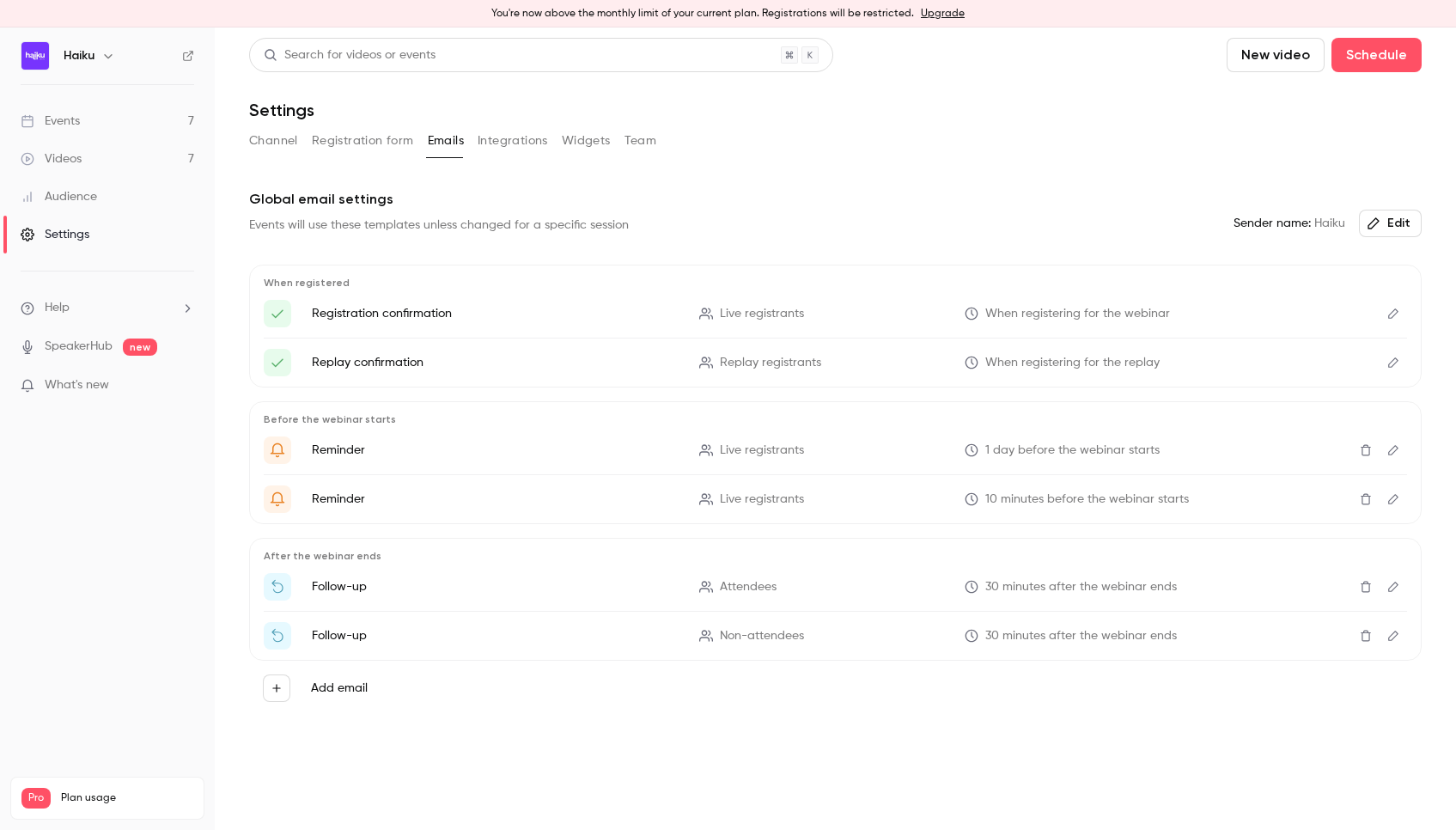
click at [62, 193] on div "Audience" at bounding box center [58, 196] width 76 height 17
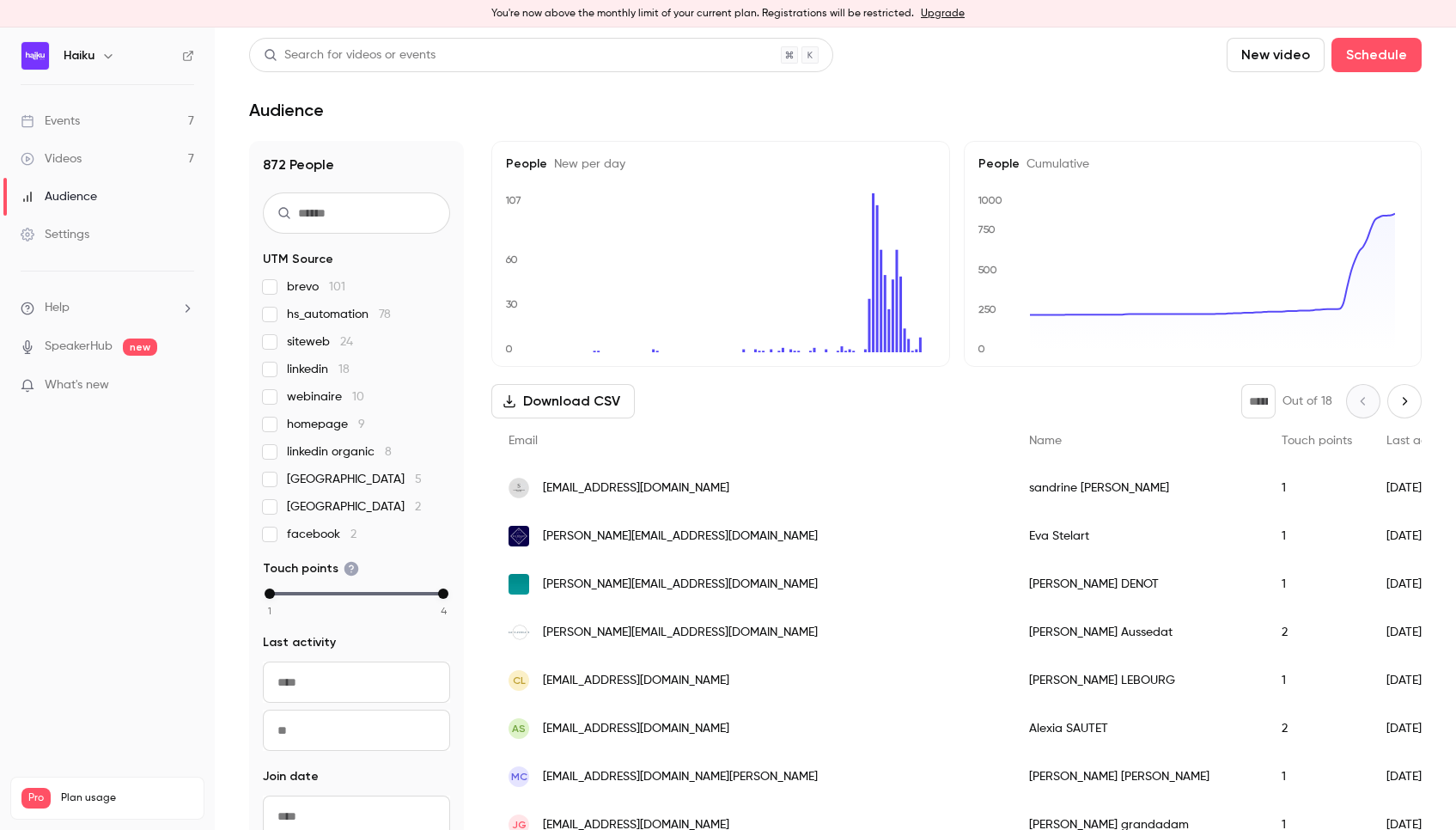
click at [84, 233] on div "Settings" at bounding box center [54, 234] width 69 height 17
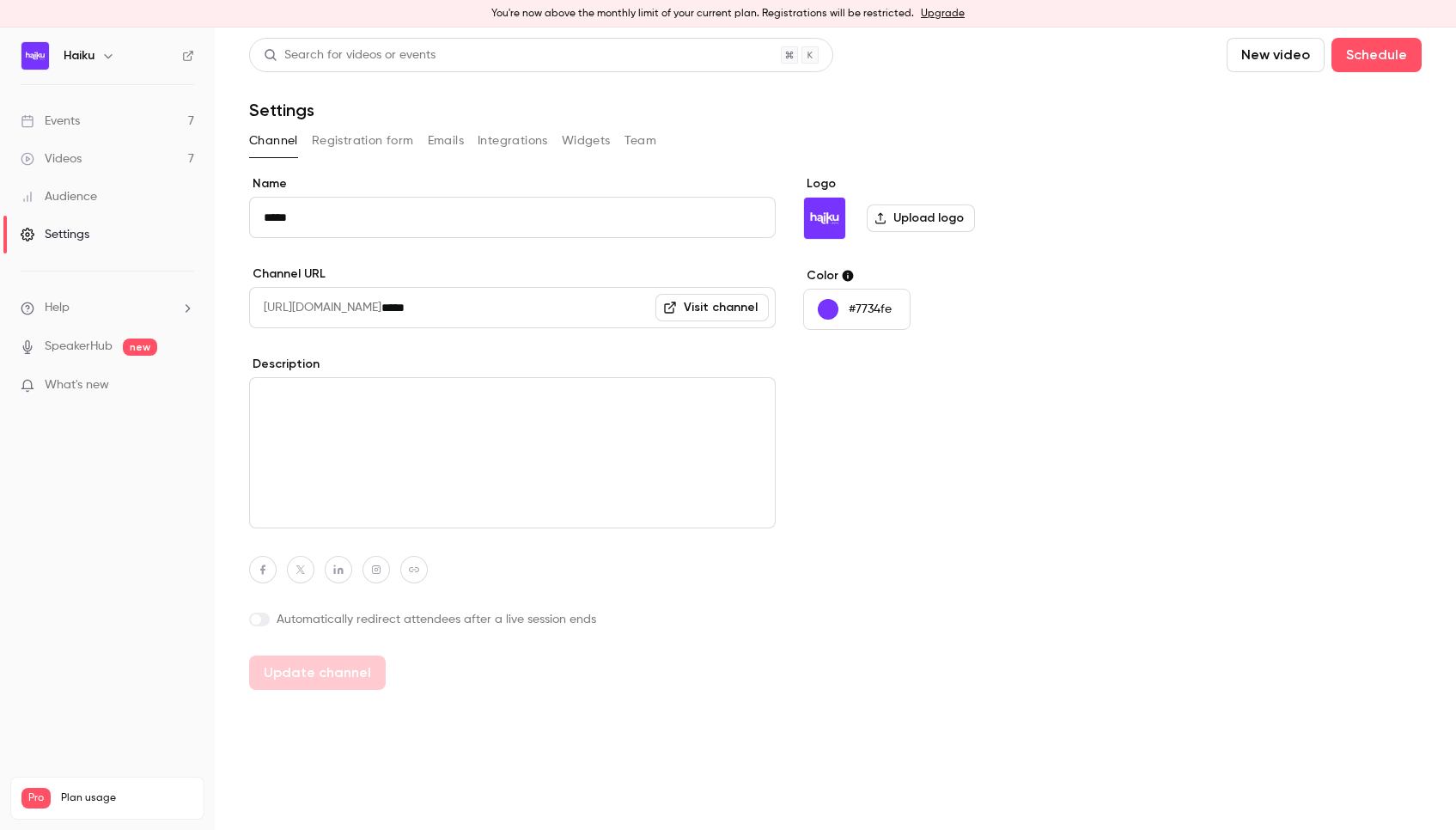
click at [445, 140] on button "Emails" at bounding box center [445, 140] width 36 height 28
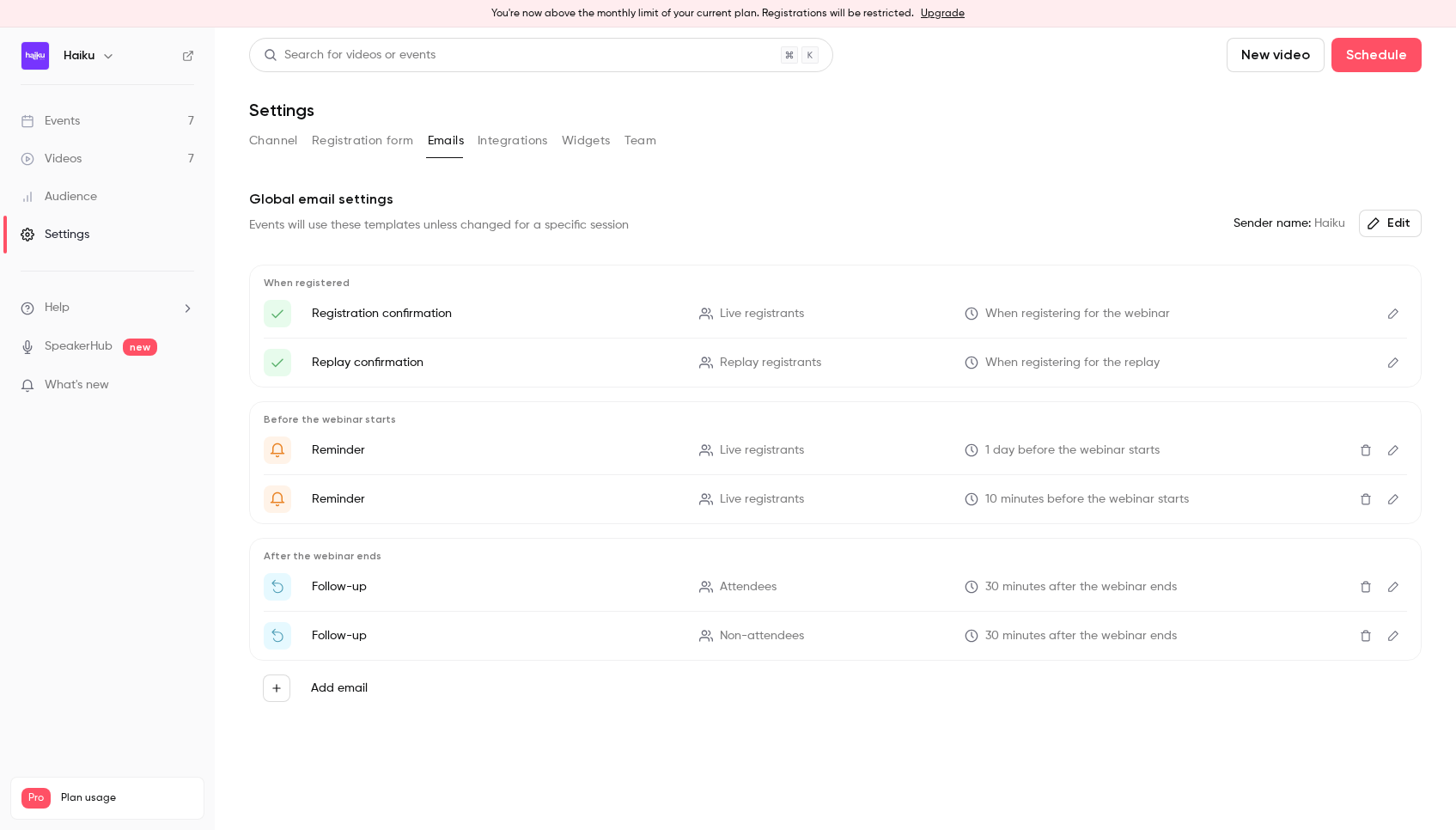
click at [1388, 585] on icon "Edit" at bounding box center [1393, 586] width 14 height 12
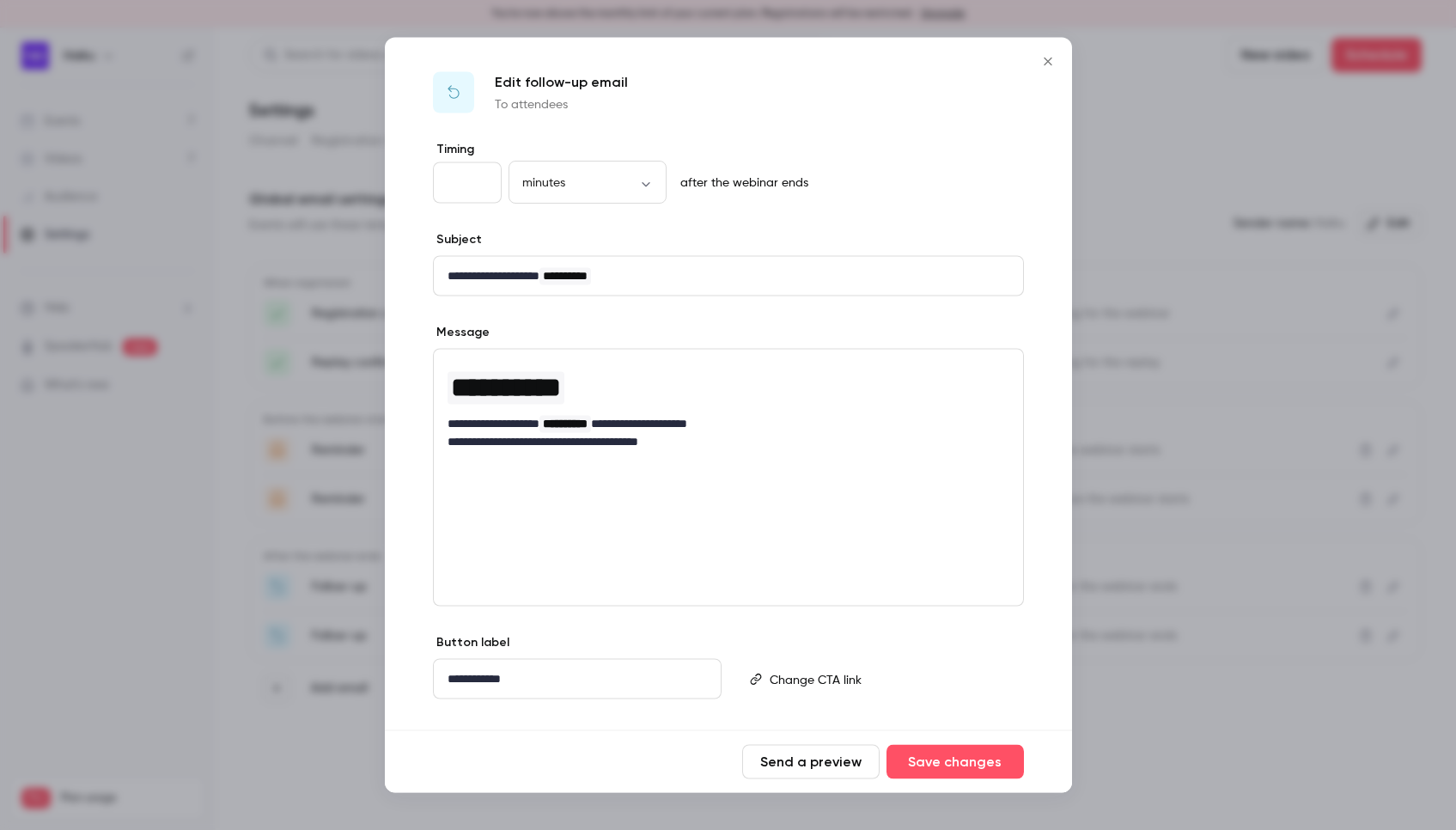
click at [1042, 74] on button "Close" at bounding box center [1047, 62] width 34 height 34
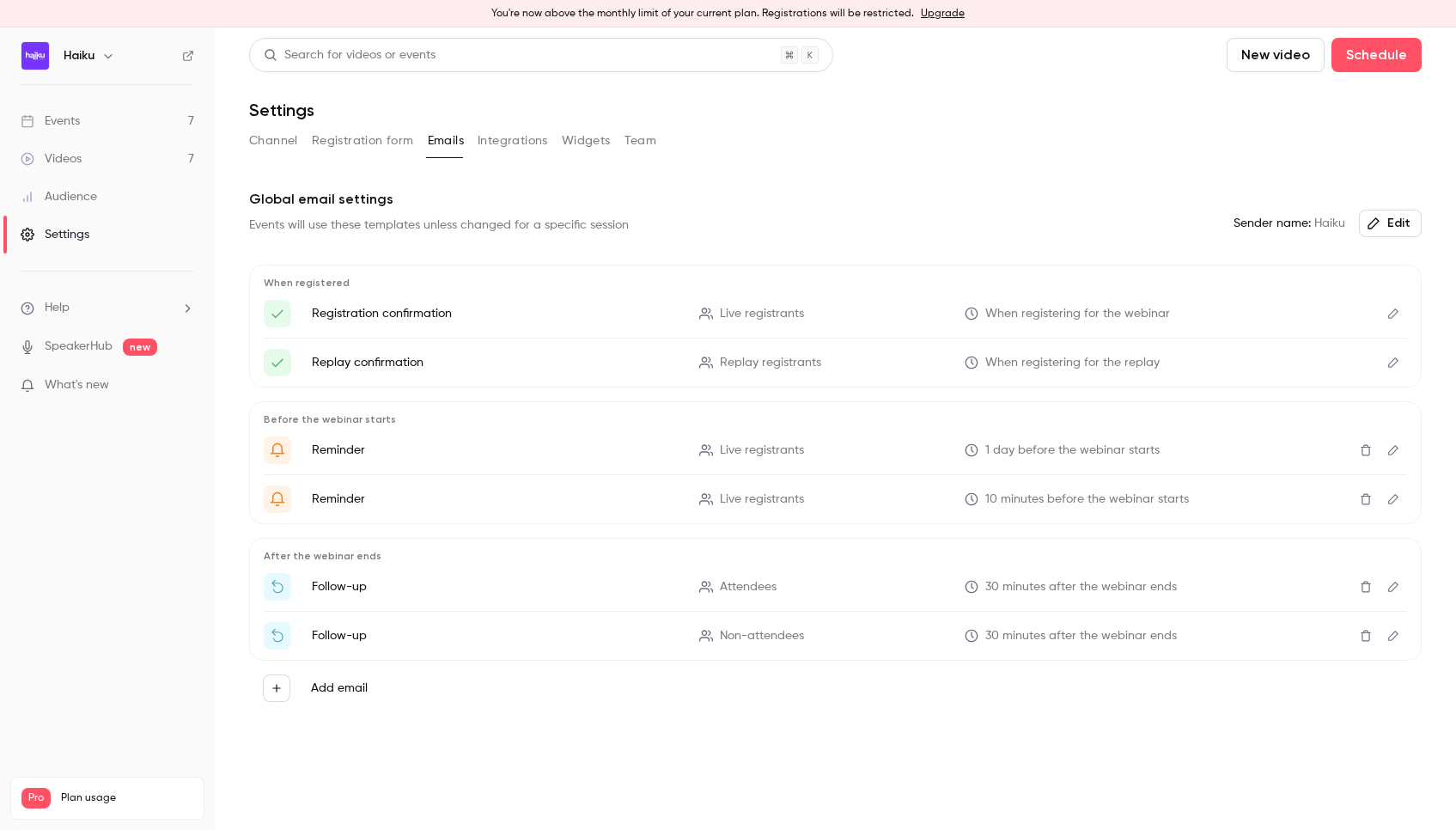
click at [1389, 634] on icon "Edit" at bounding box center [1393, 635] width 14 height 12
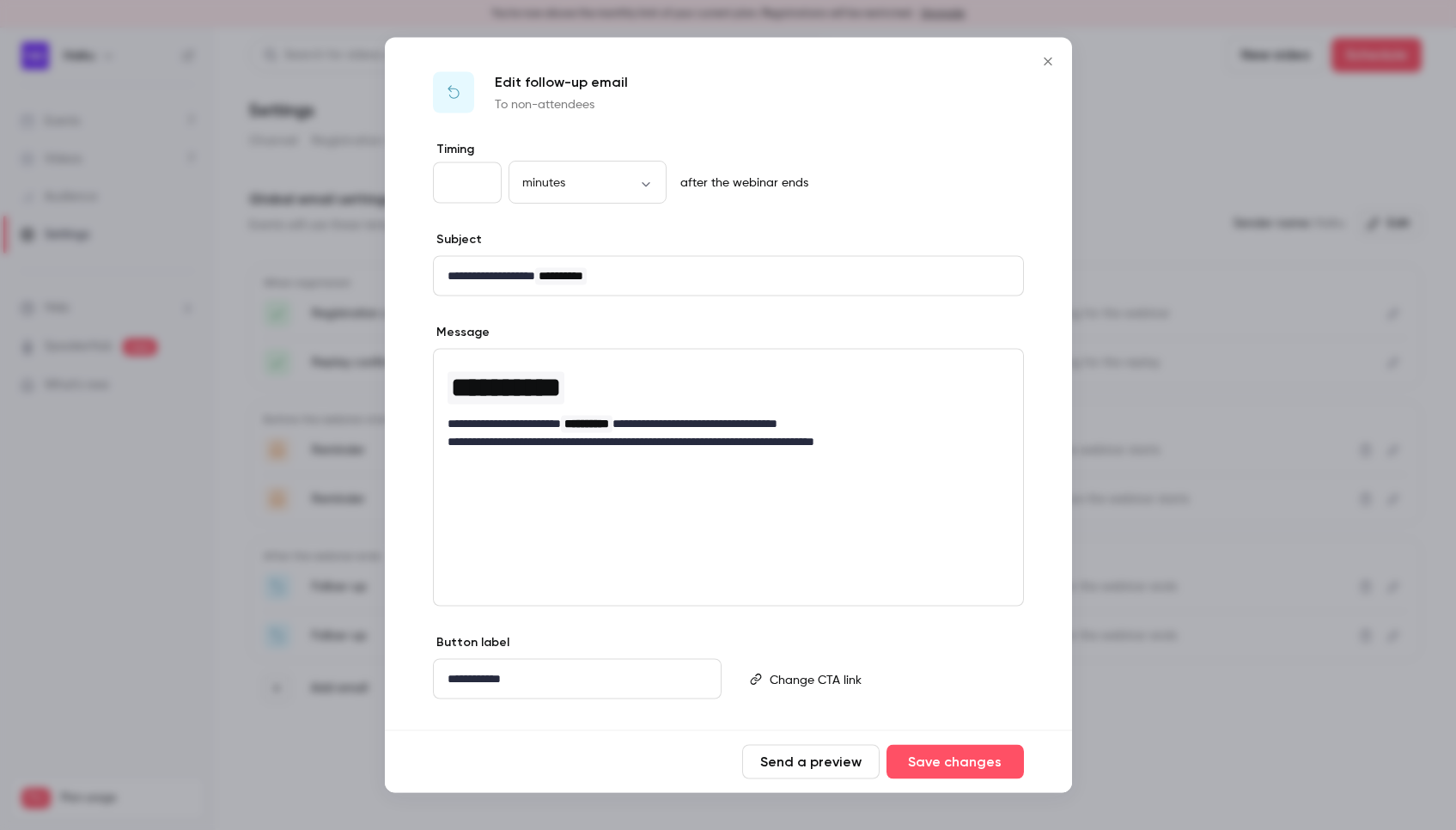
click at [1041, 60] on icon "Close" at bounding box center [1047, 62] width 20 height 14
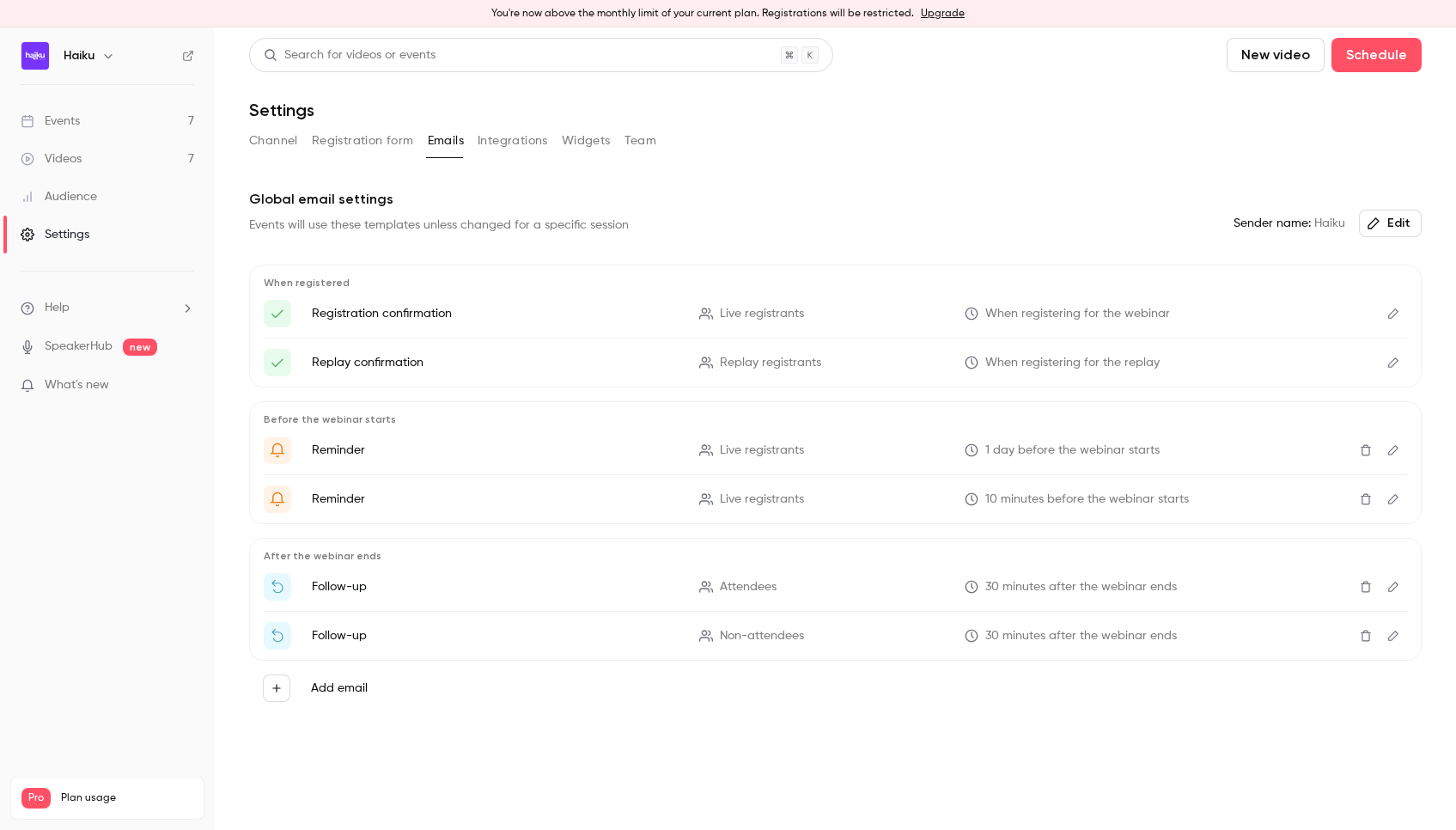
click at [319, 592] on p "Follow-up" at bounding box center [496, 587] width 367 height 17
click at [70, 130] on link "Events 7" at bounding box center [107, 120] width 215 height 38
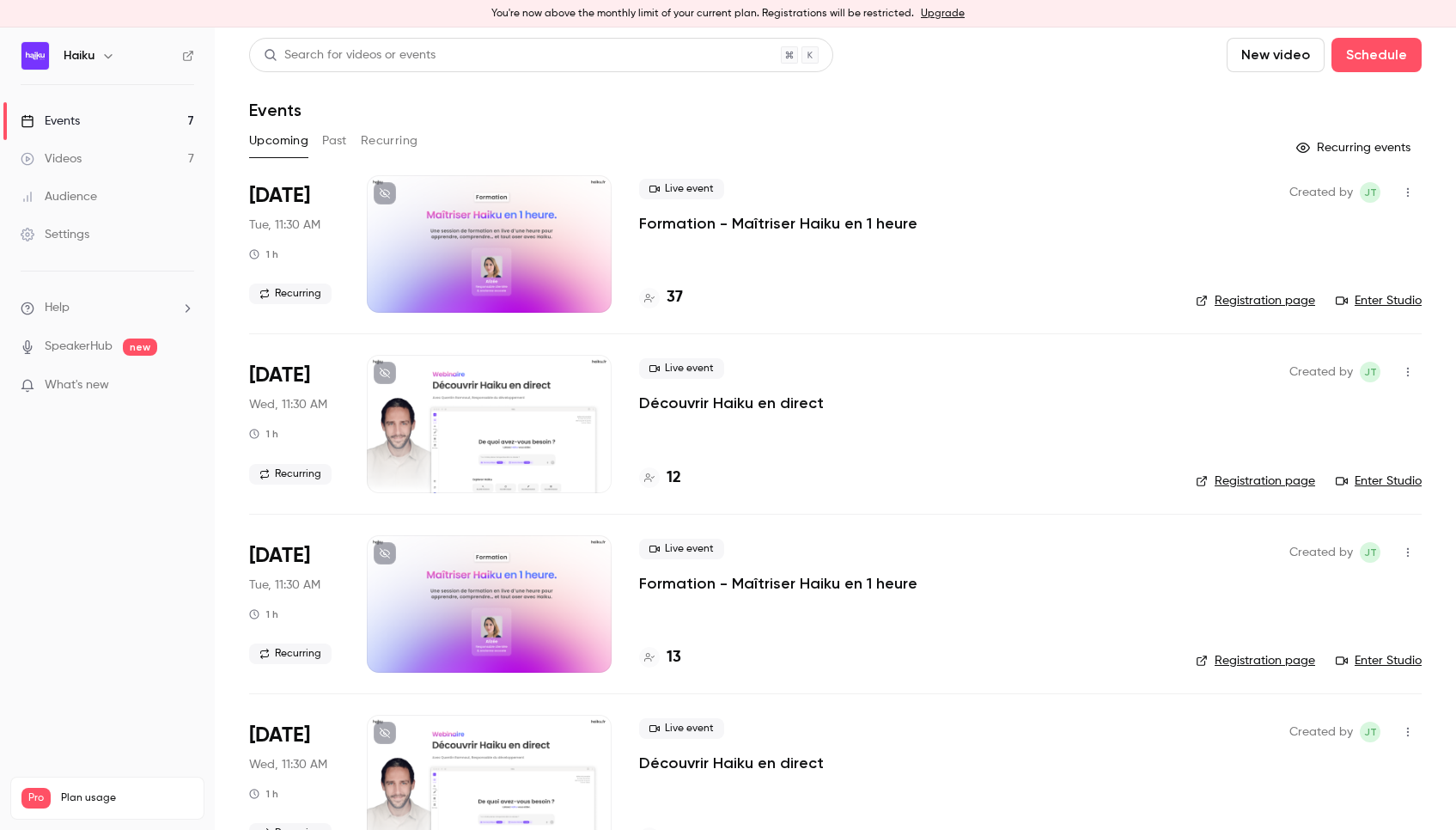
click at [394, 141] on button "Recurring" at bounding box center [389, 140] width 58 height 28
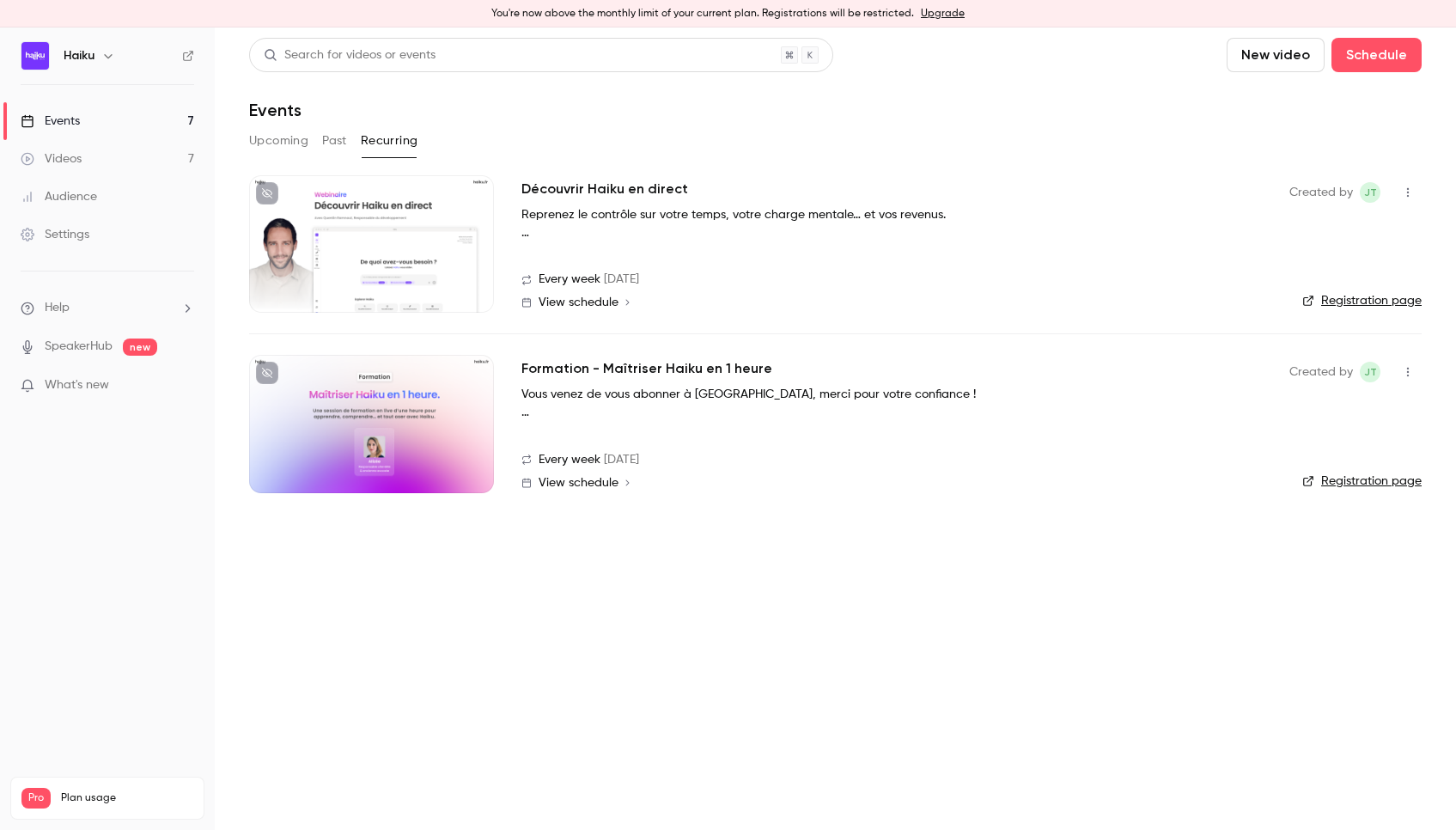
click at [597, 367] on h2 "Formation - Maîtriser Haiku en 1 heure" at bounding box center [646, 368] width 251 height 20
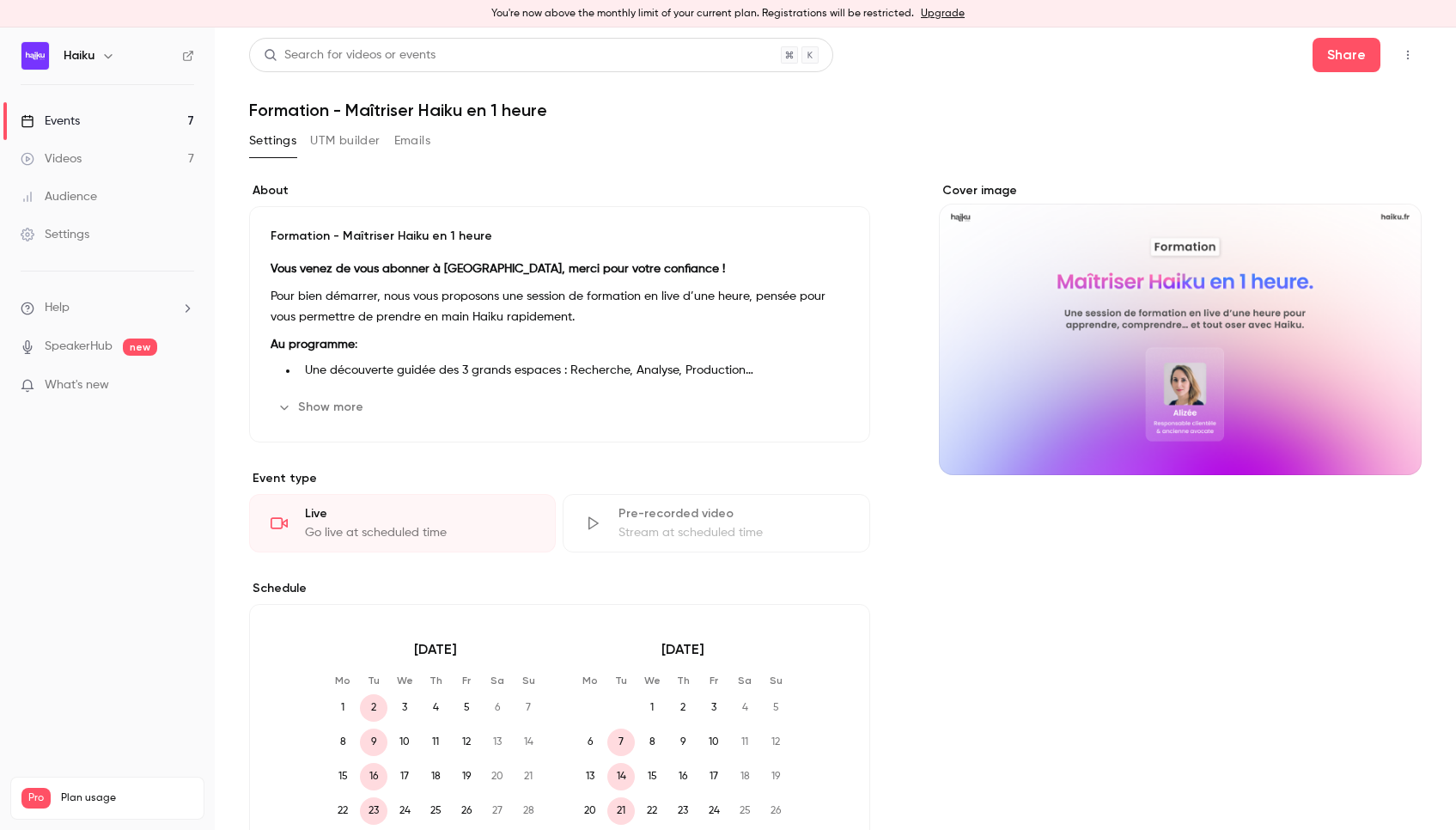
click at [410, 144] on button "Emails" at bounding box center [411, 140] width 36 height 28
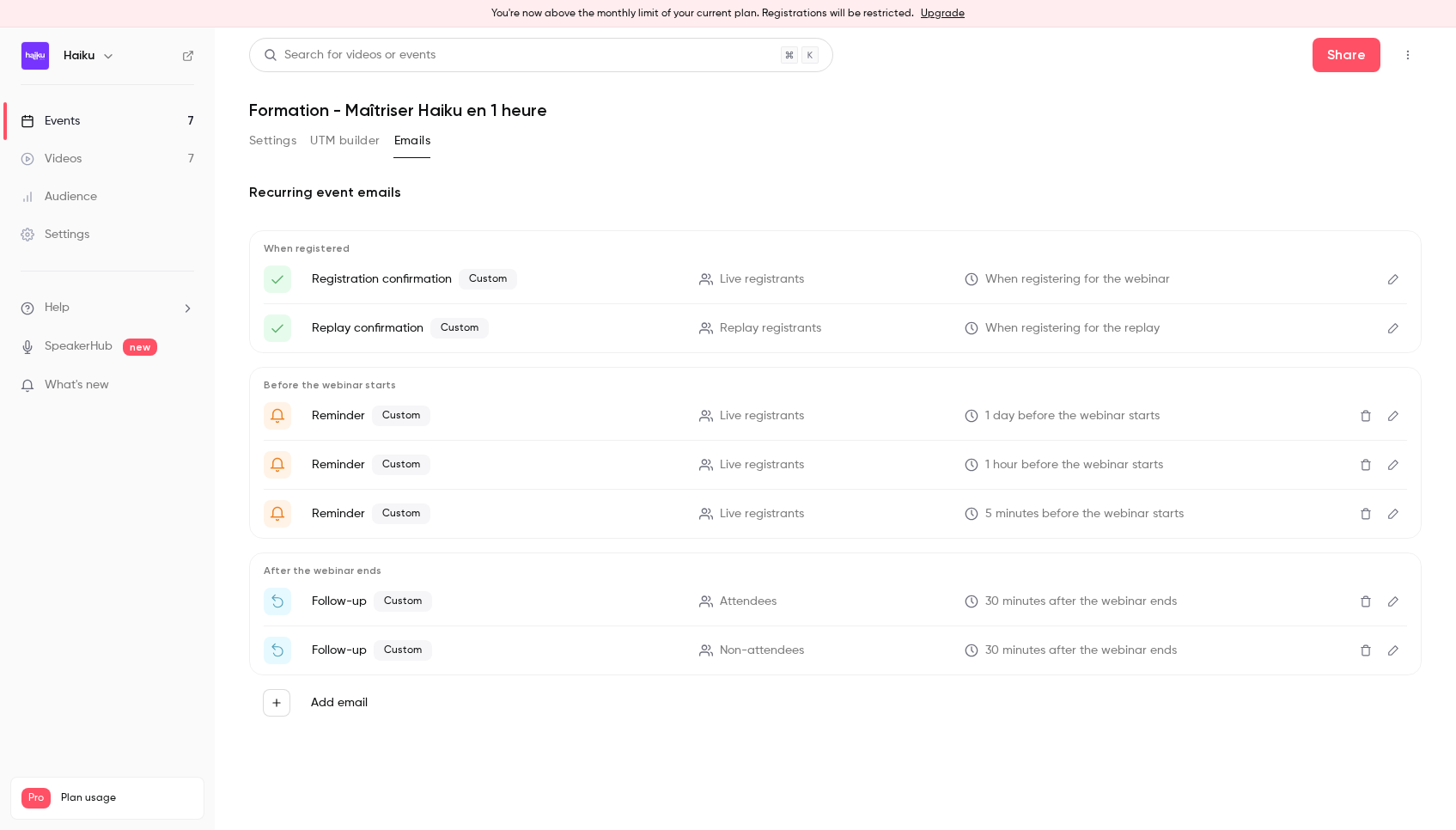
click at [1393, 595] on icon "Edit" at bounding box center [1393, 600] width 14 height 12
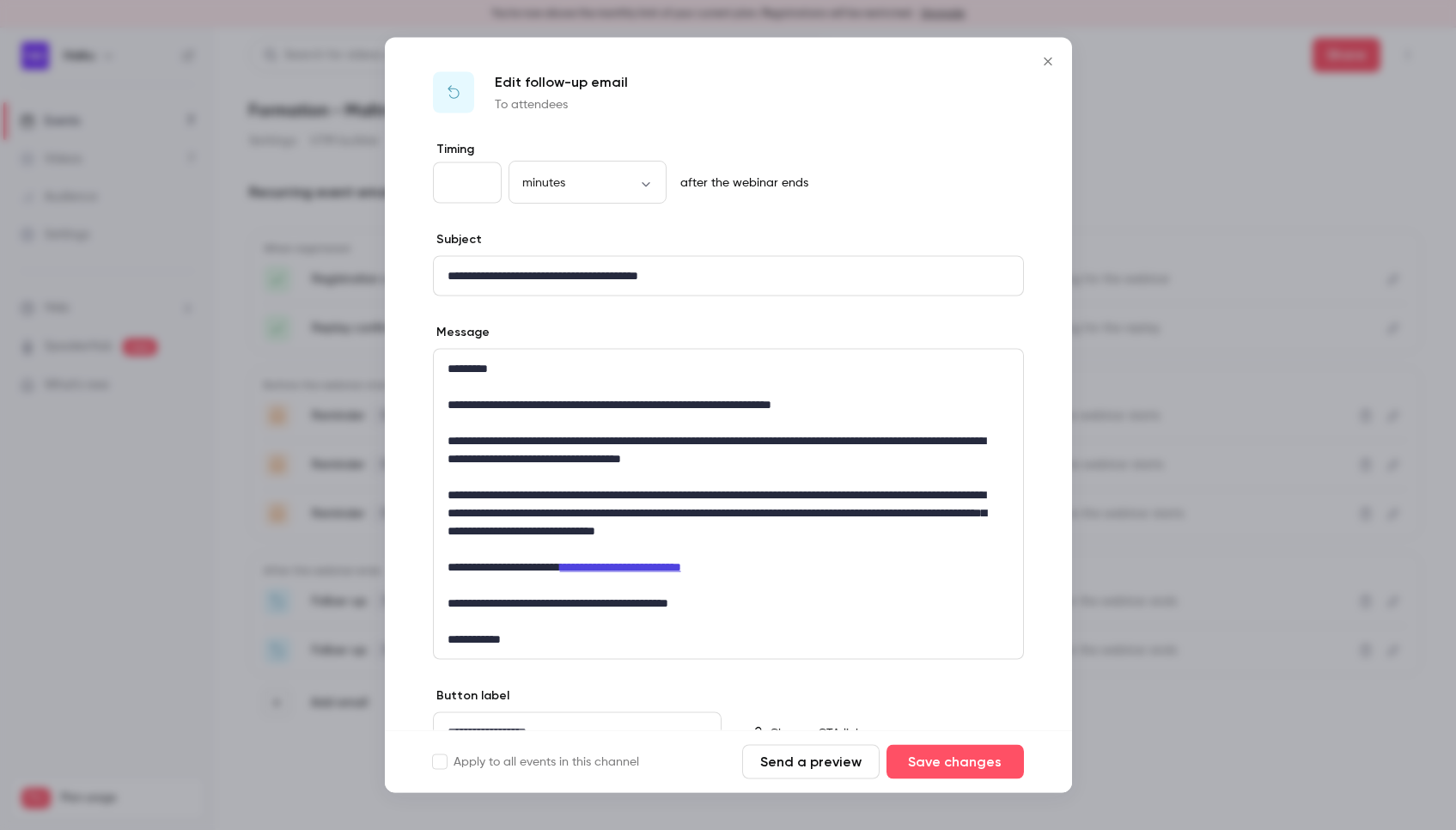
click at [1044, 50] on button "Close" at bounding box center [1047, 62] width 34 height 34
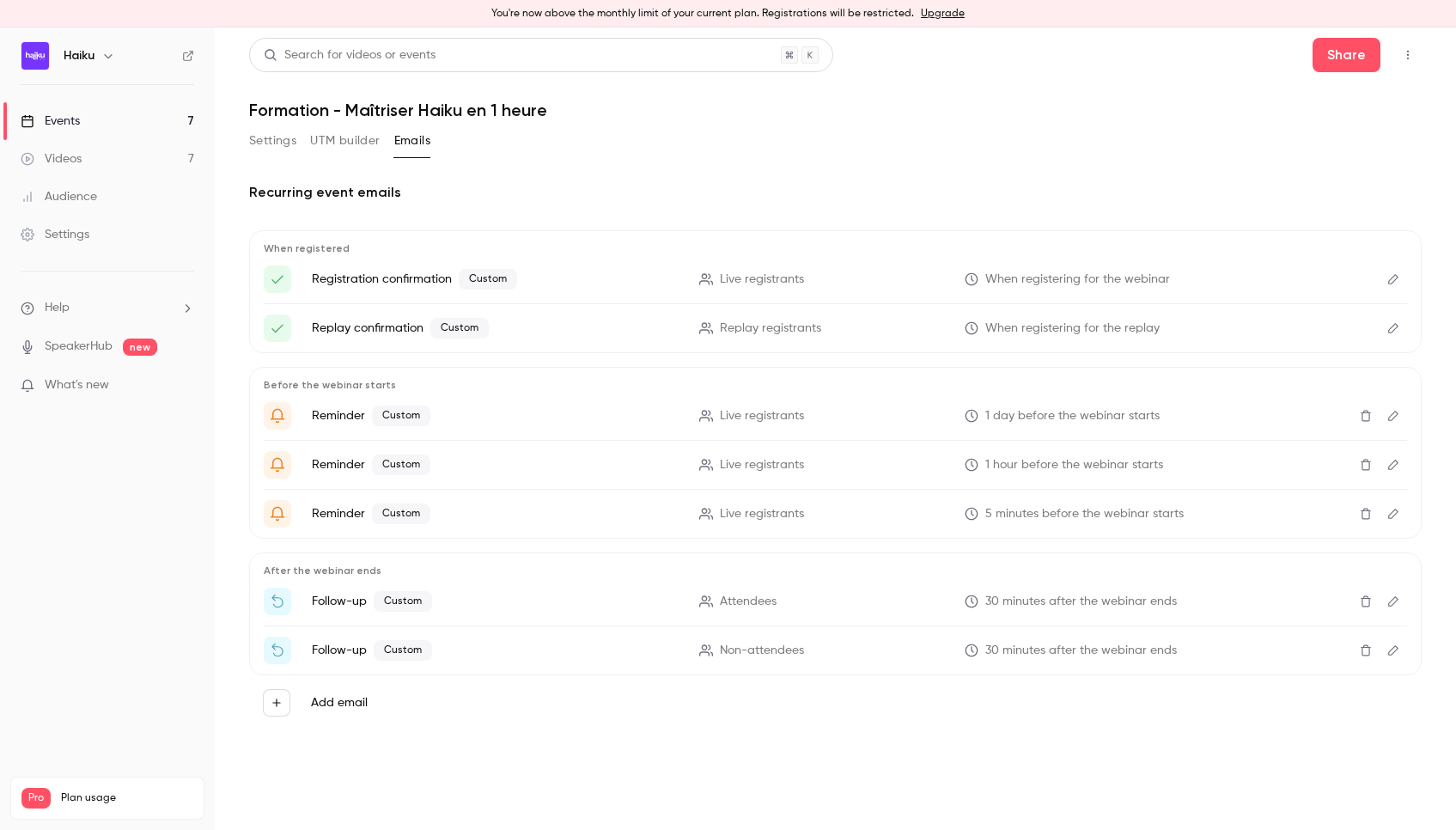
click at [1394, 645] on icon "Edit" at bounding box center [1393, 650] width 14 height 12
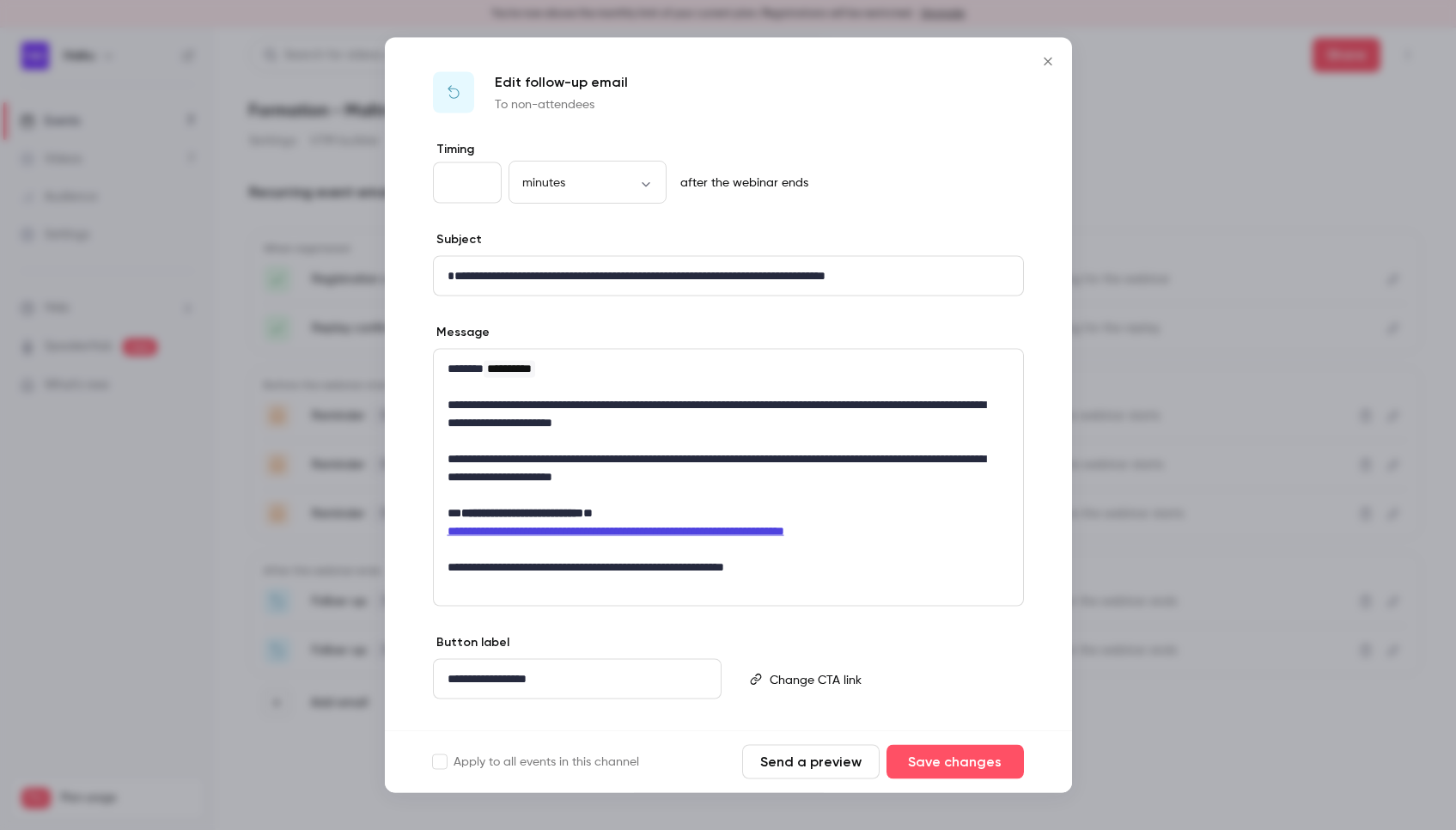
click at [1049, 53] on button "Close" at bounding box center [1047, 62] width 34 height 34
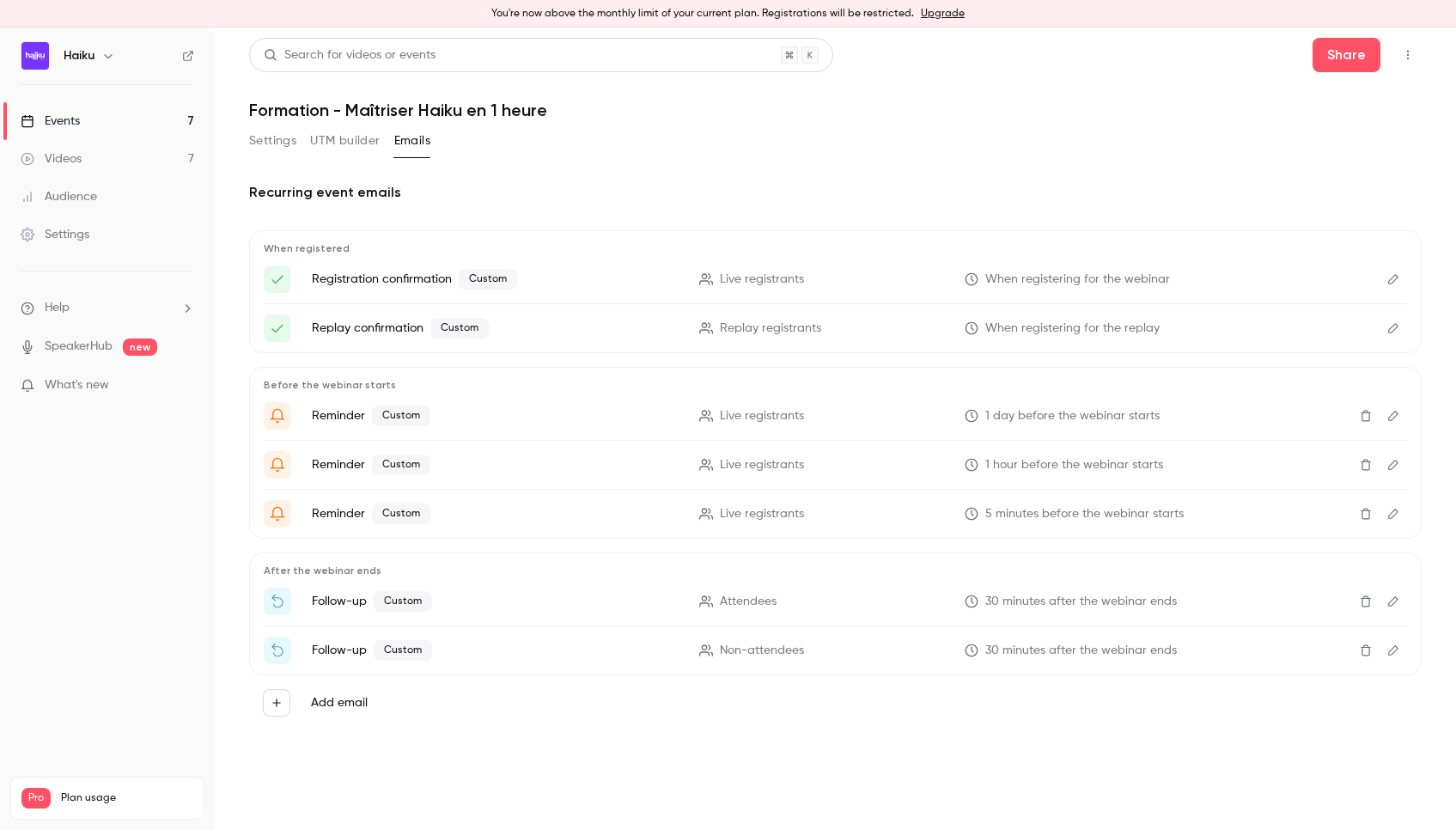
click at [74, 107] on link "Events 7" at bounding box center [107, 120] width 215 height 38
